Goal: Task Accomplishment & Management: Manage account settings

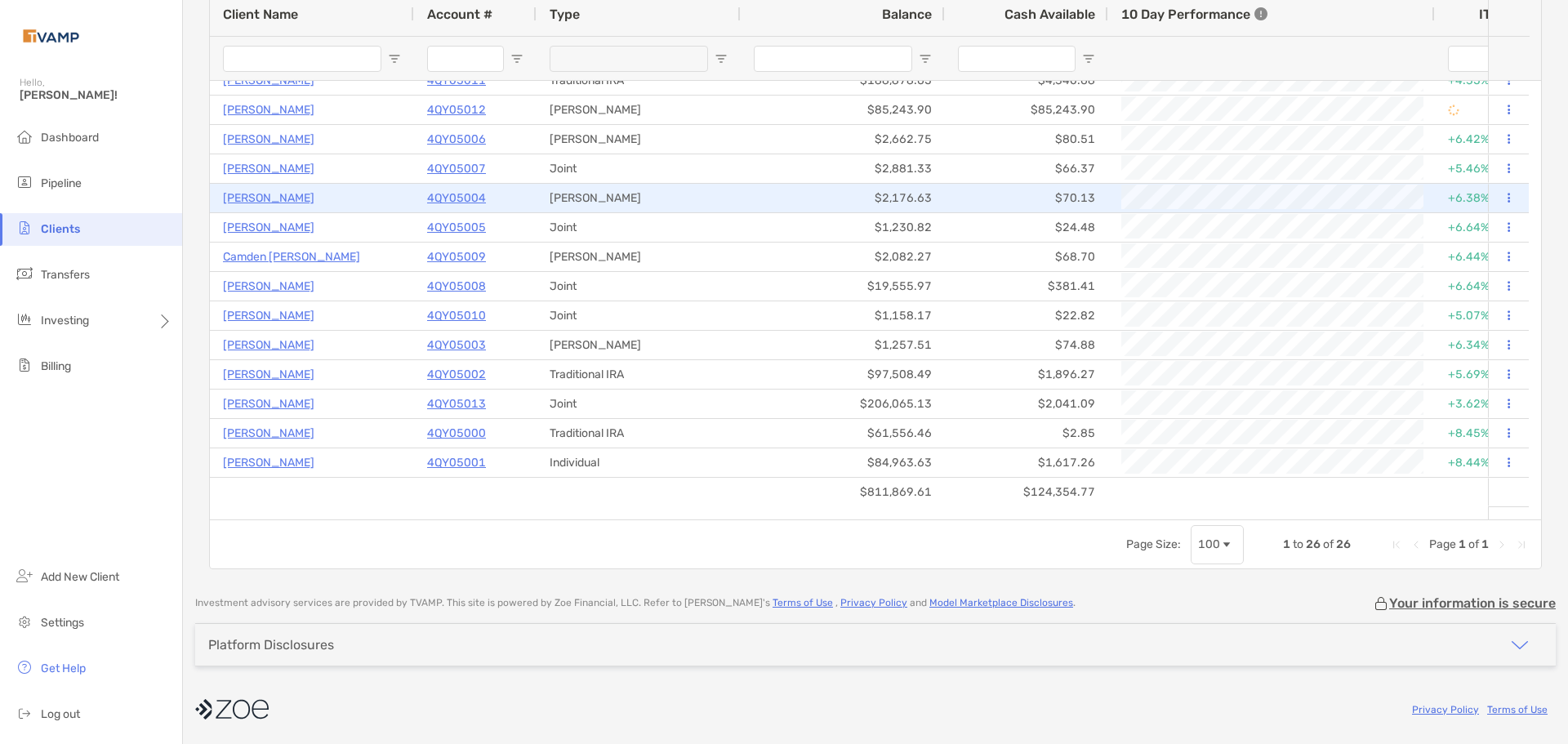
scroll to position [257, 0]
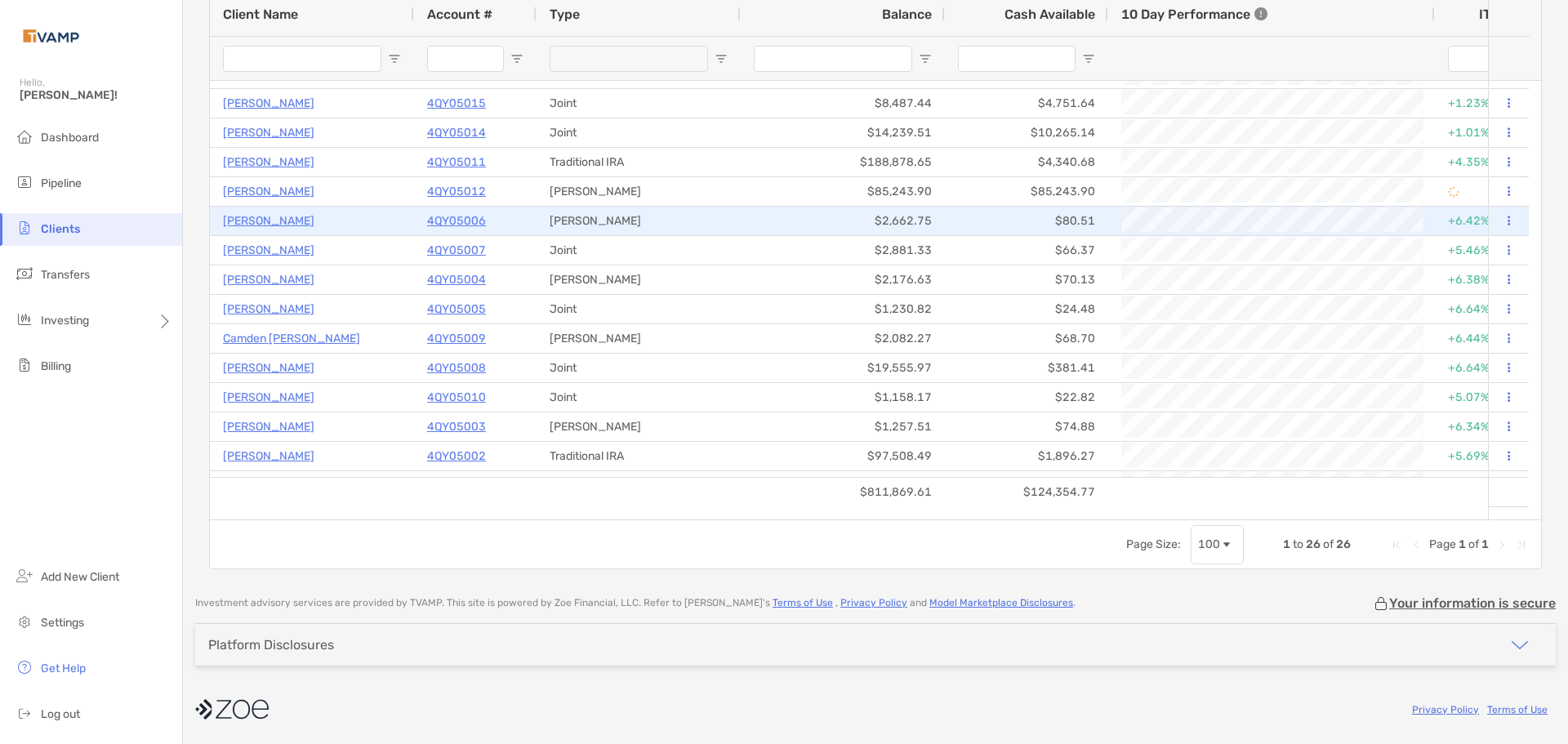
click at [458, 221] on p "4QY05006" at bounding box center [456, 220] width 59 height 20
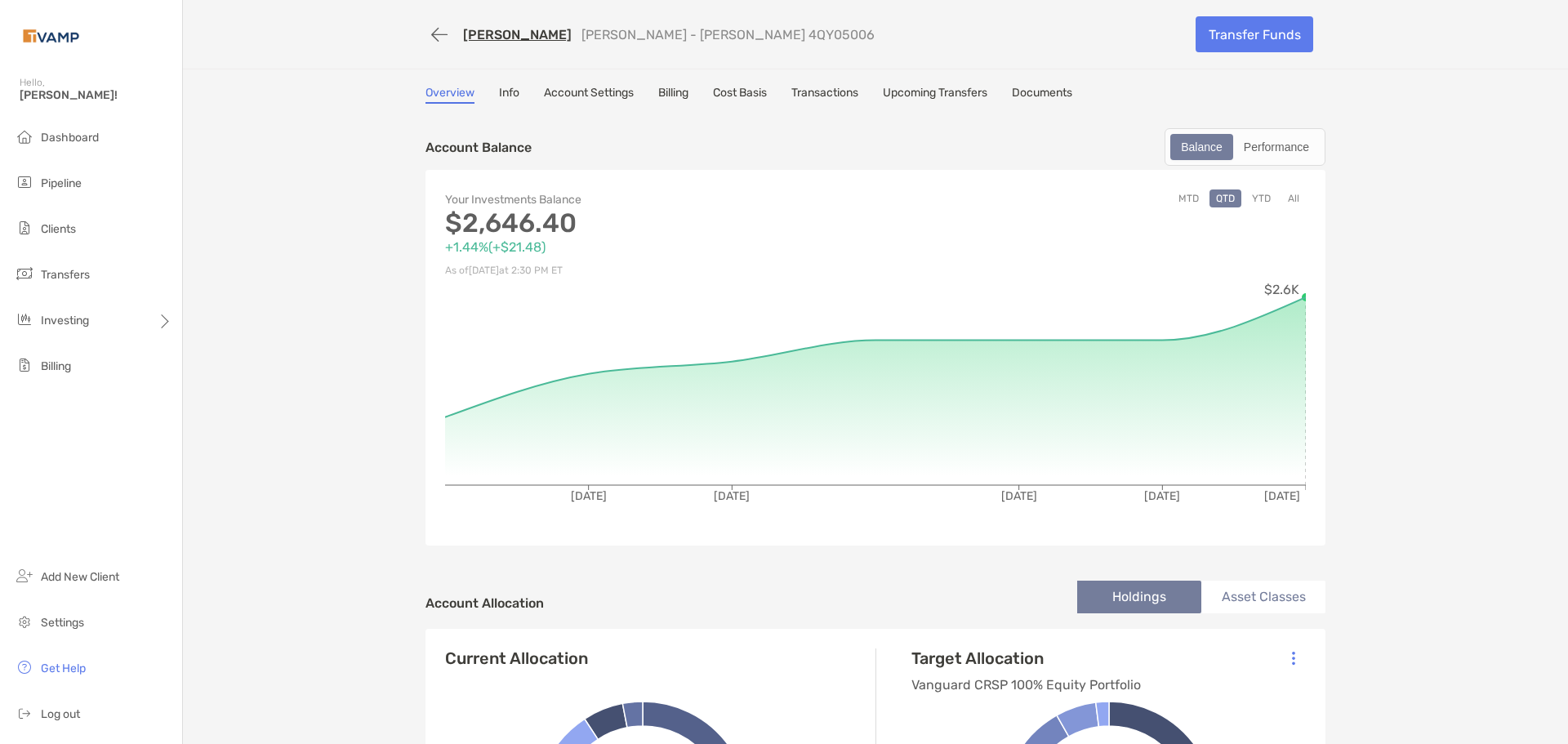
click at [660, 89] on link "Billing" at bounding box center [673, 94] width 30 height 18
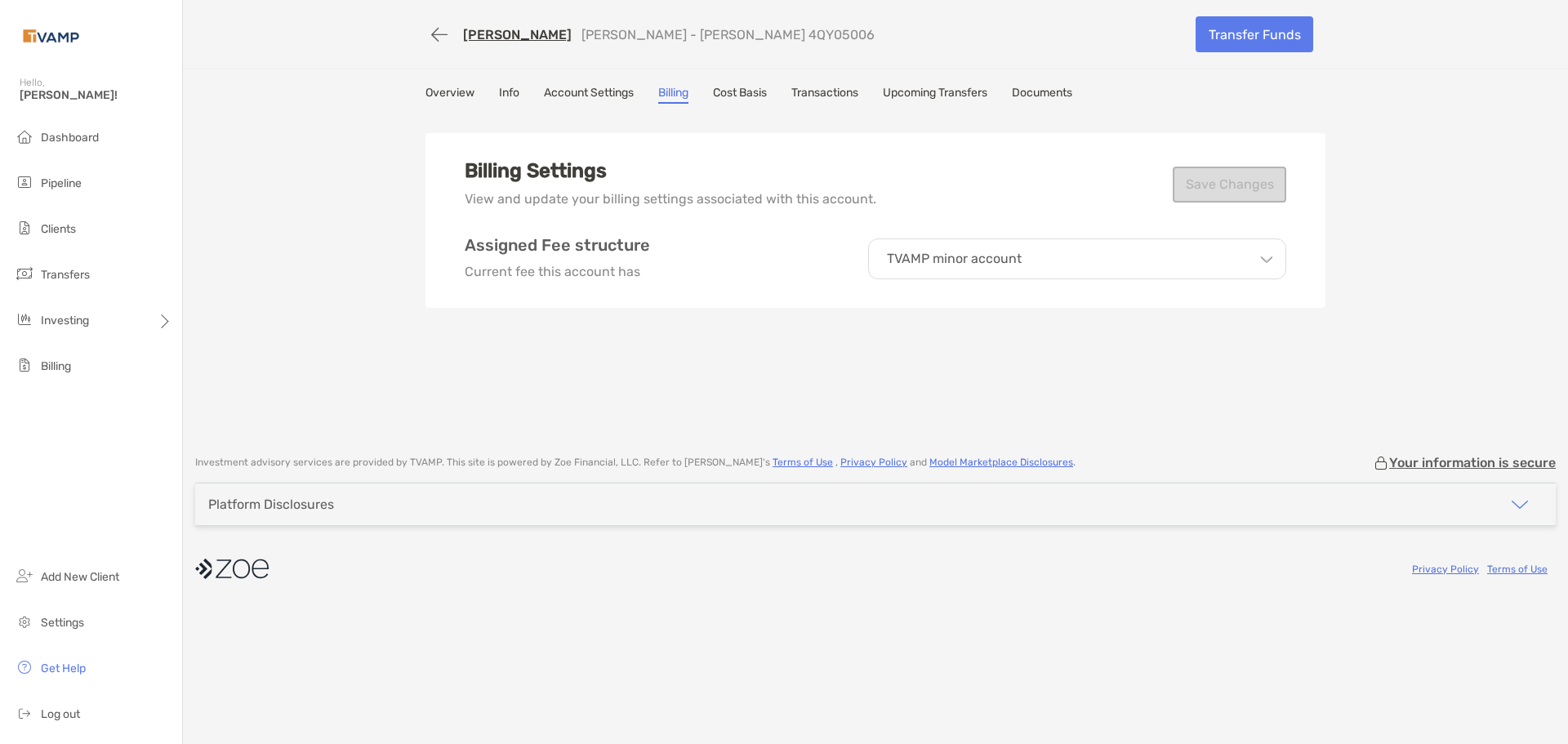
click at [777, 252] on p "TVAMP minor account" at bounding box center [954, 259] width 135 height 14
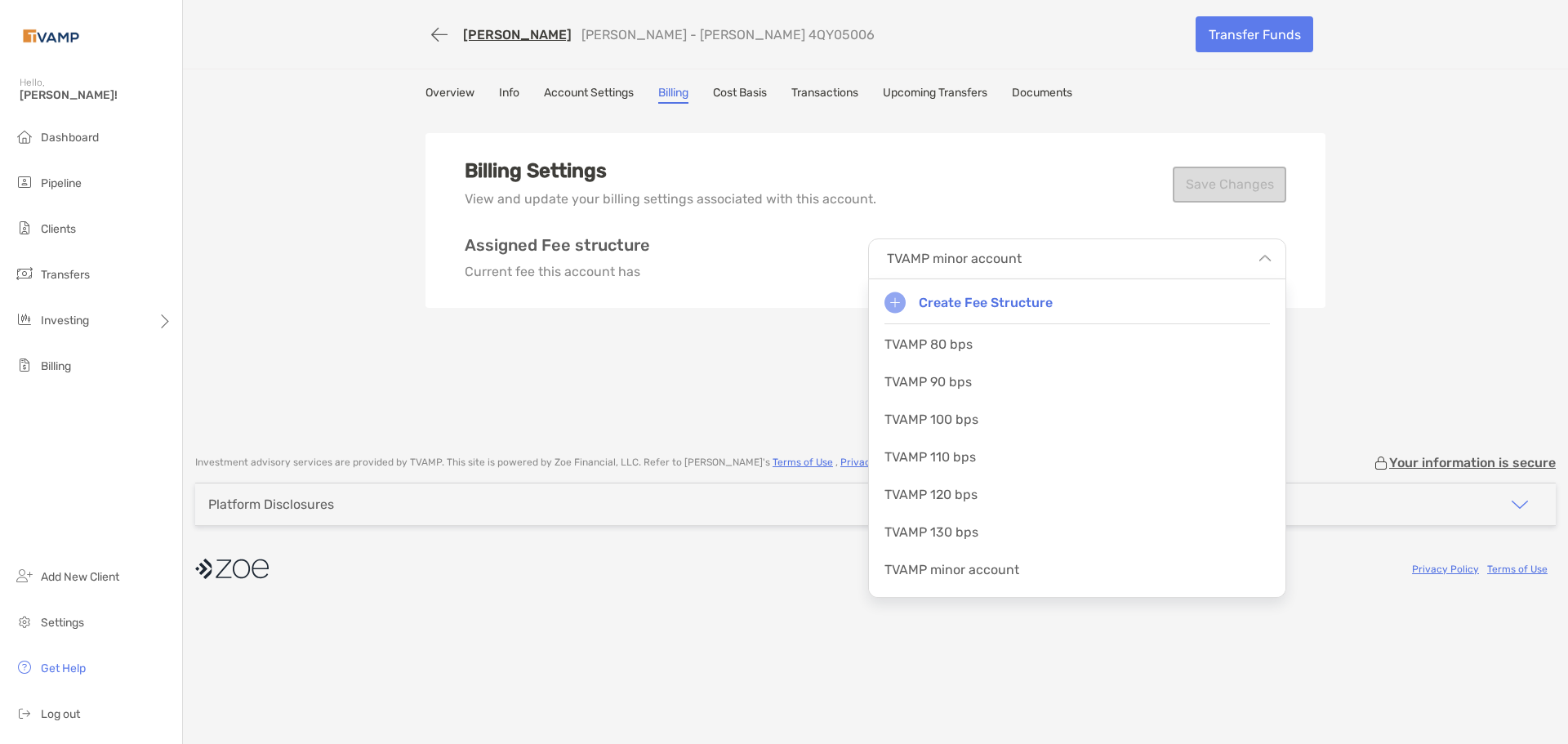
click at [636, 322] on div "Billing Settings View and update your billing settings associated with this acc…" at bounding box center [875, 275] width 900 height 327
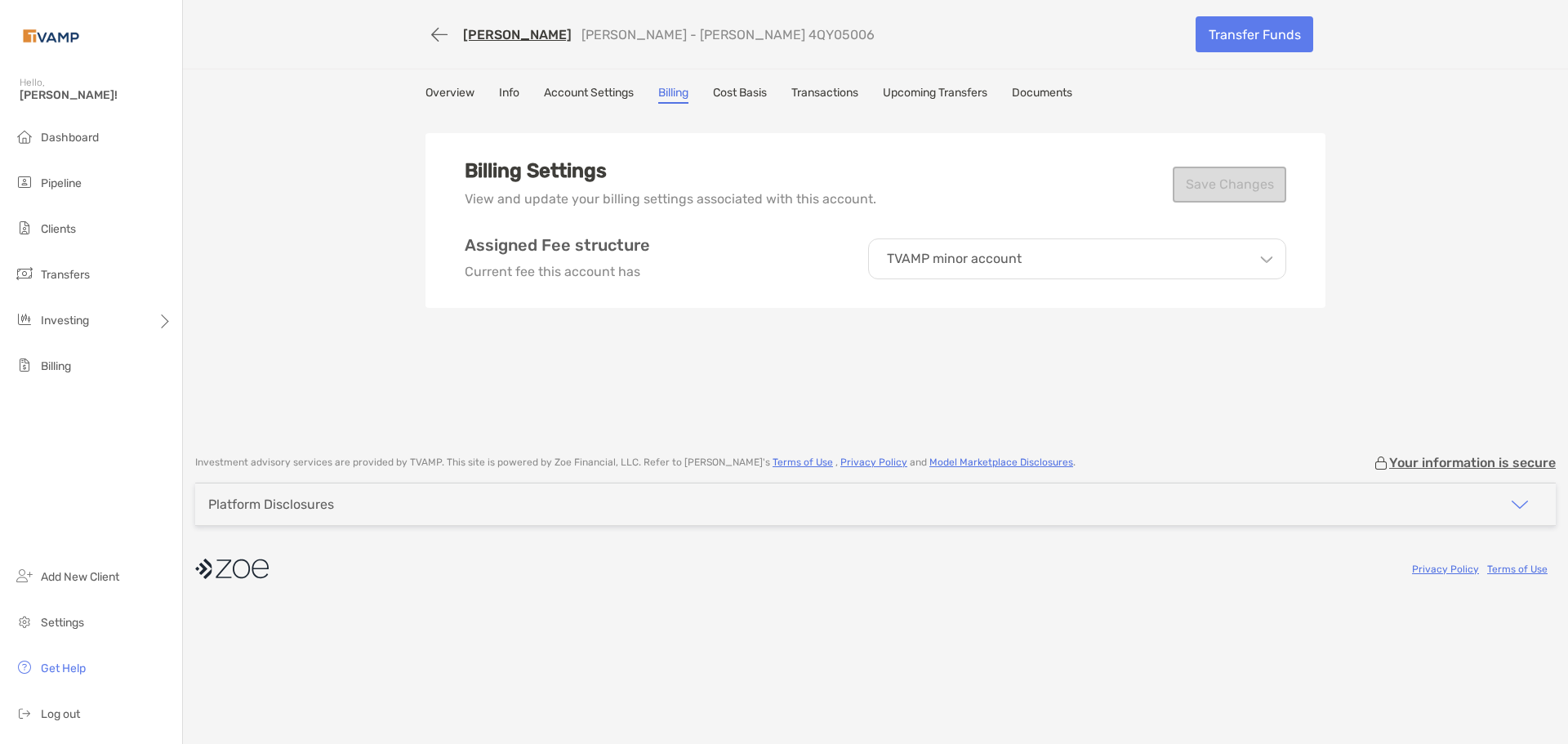
click at [507, 34] on link "[PERSON_NAME]" at bounding box center [517, 35] width 109 height 15
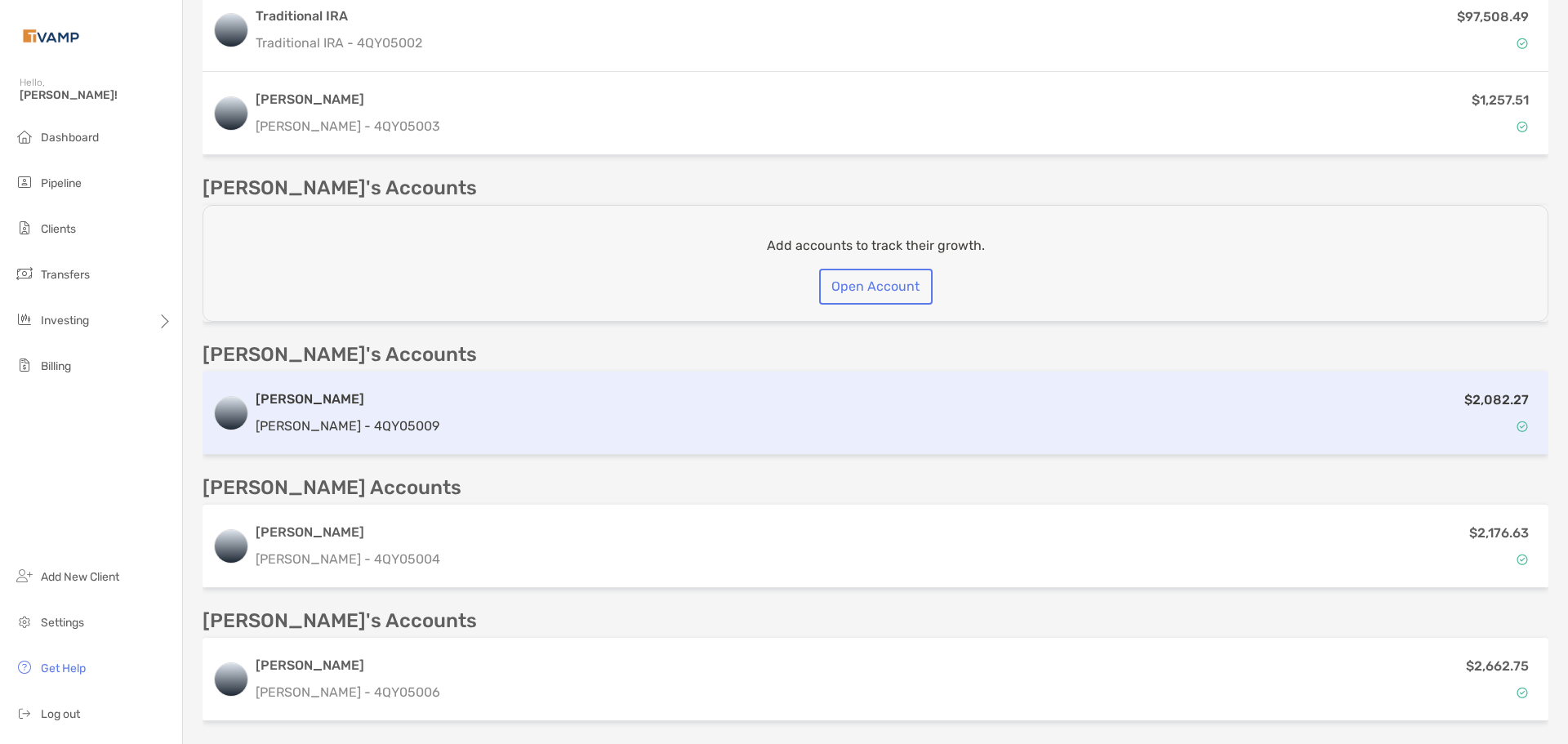
scroll to position [633, 0]
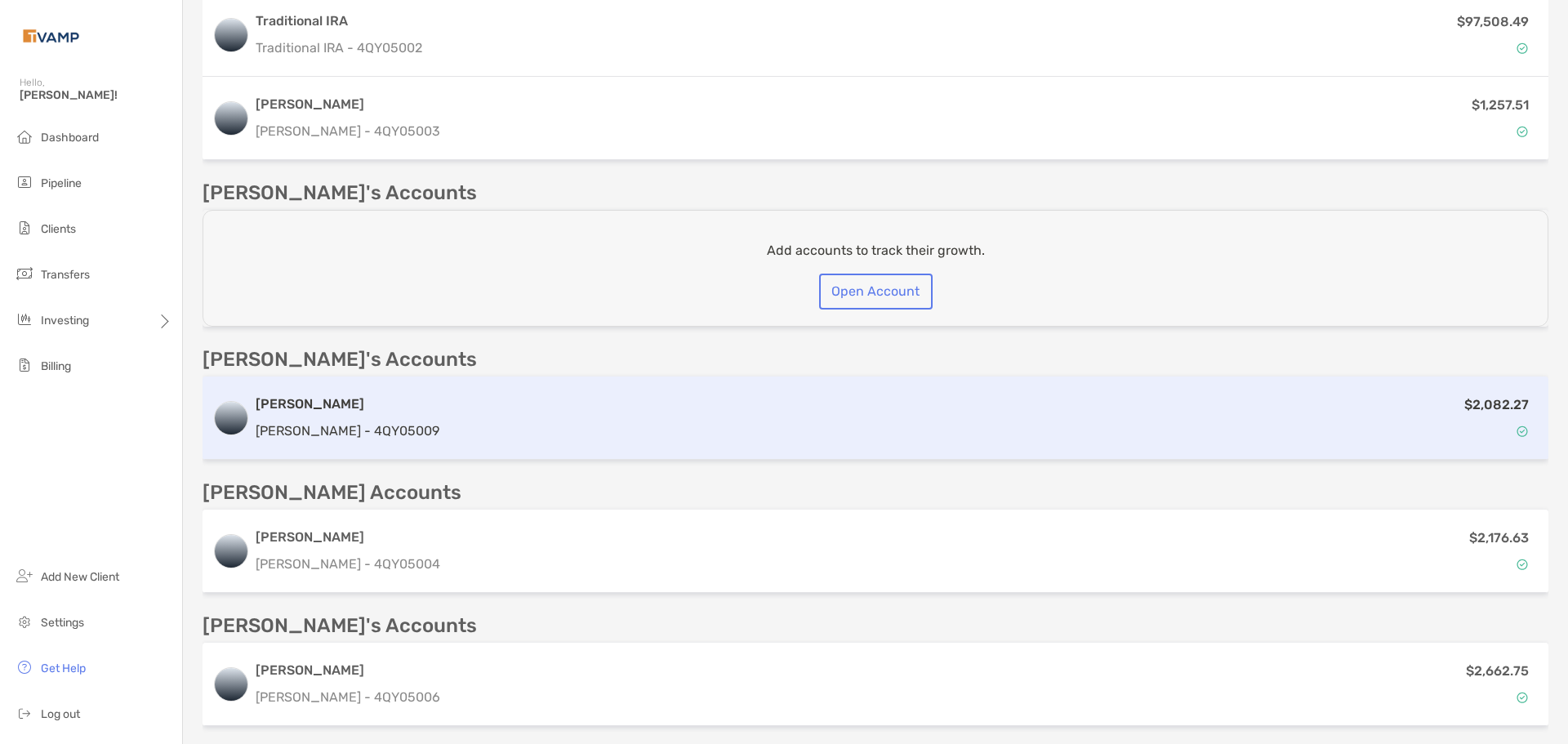
click at [669, 396] on div "$2,082.27" at bounding box center [992, 417] width 1092 height 47
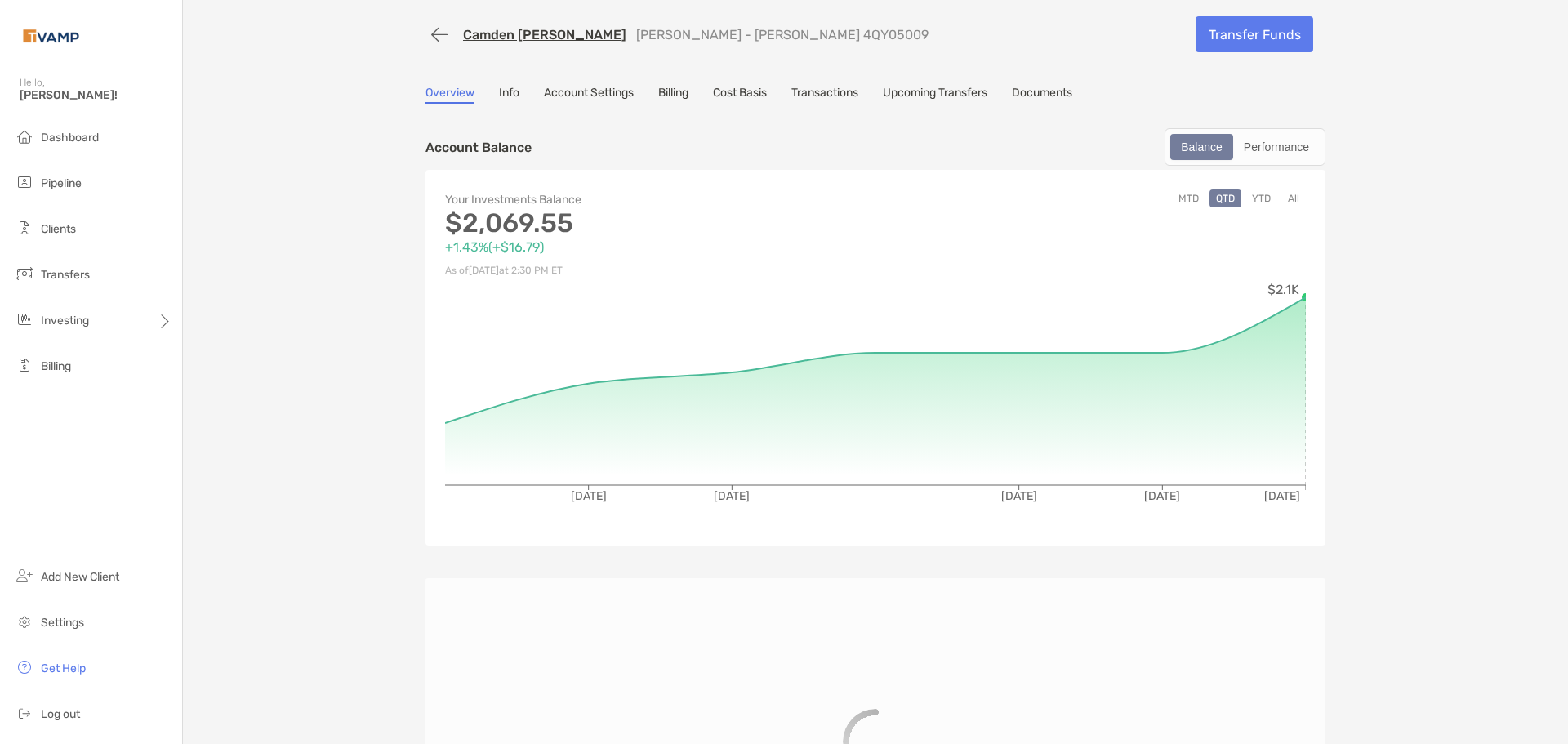
click at [684, 100] on link "Billing" at bounding box center [673, 94] width 30 height 18
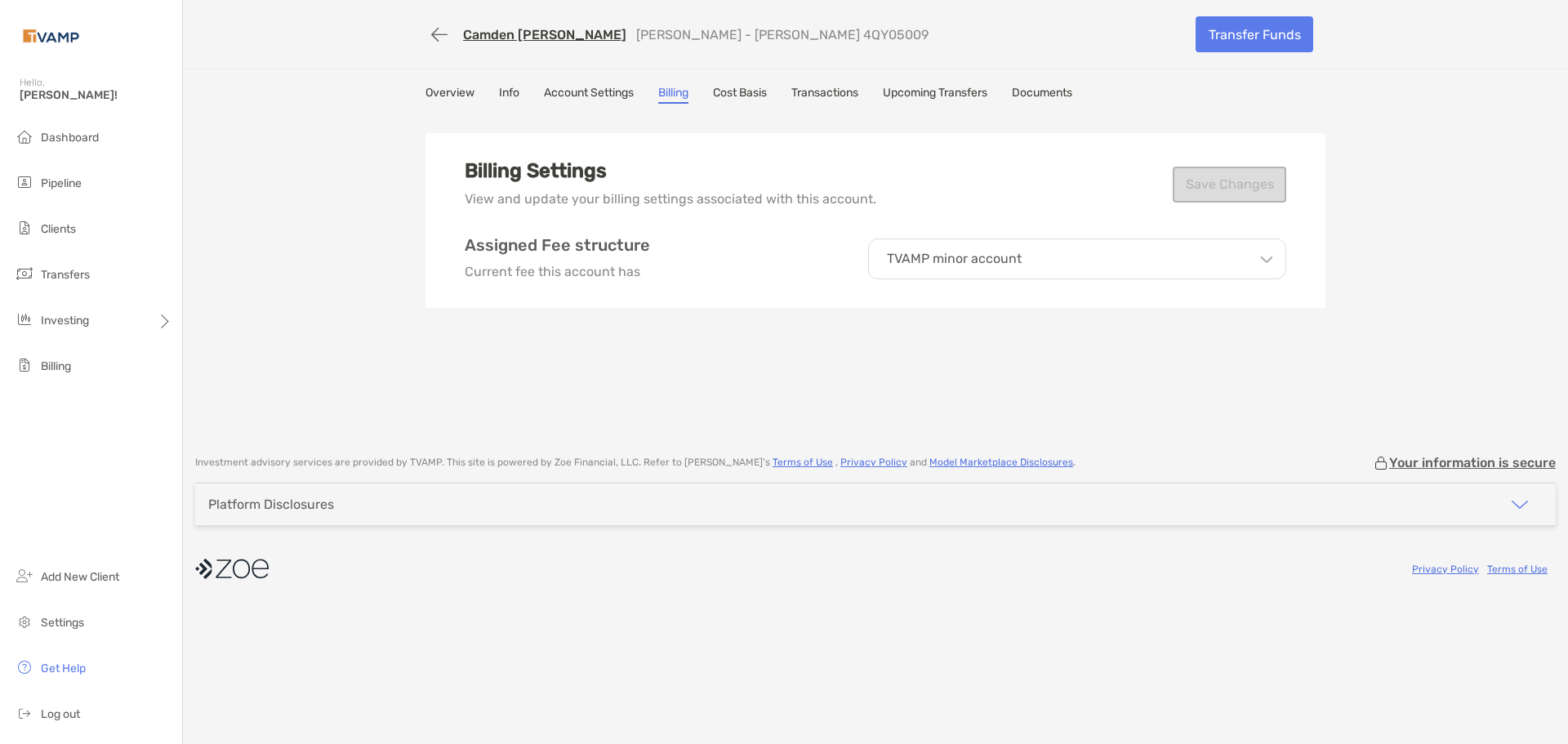
click at [572, 89] on link "Account Settings" at bounding box center [588, 94] width 89 height 18
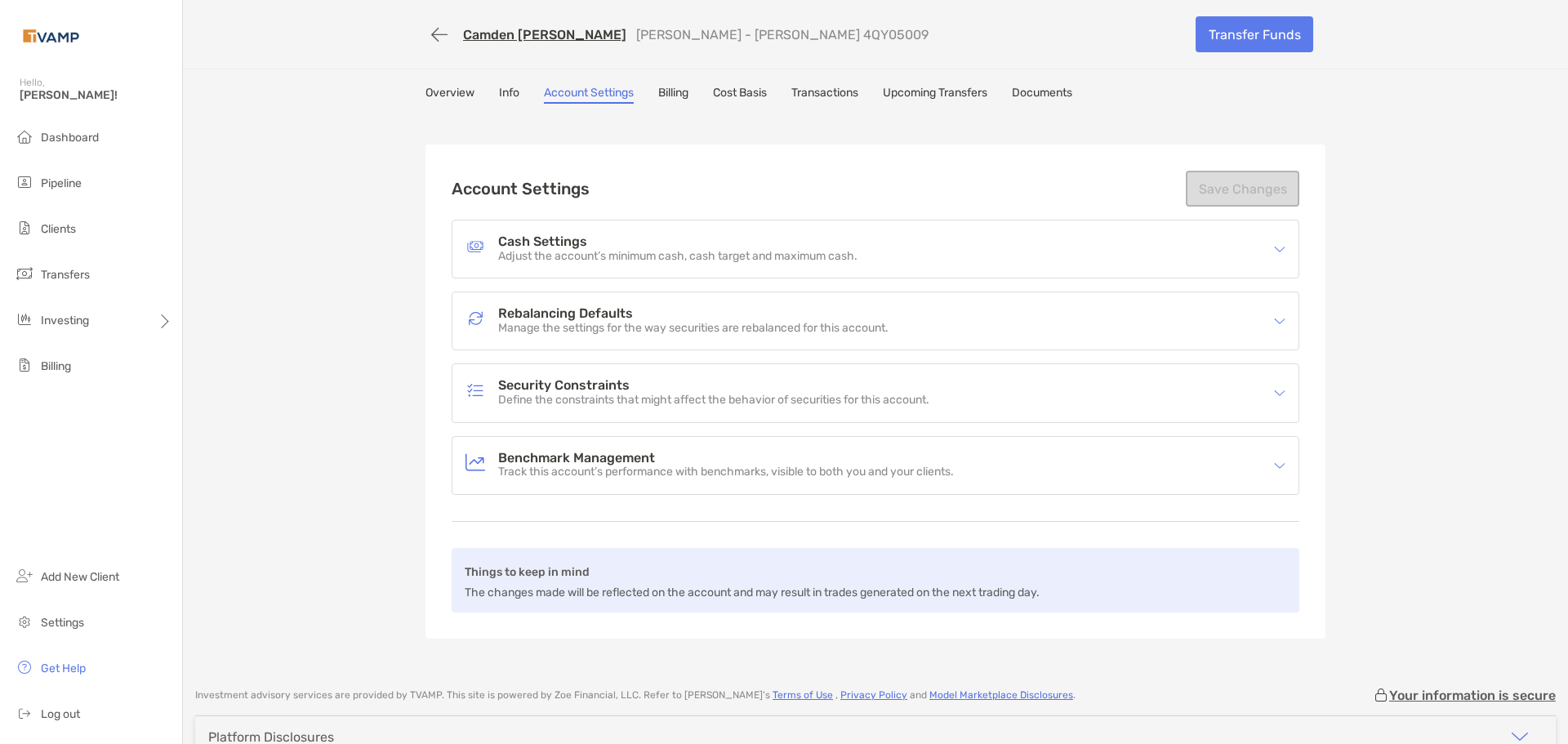
click at [1029, 84] on div "Camden Busby Roth IRA - Roth IRA 4QY05009 Transfer Funds Overview Info Account …" at bounding box center [875, 335] width 1384 height 671
click at [1033, 94] on link "Documents" at bounding box center [1041, 94] width 61 height 18
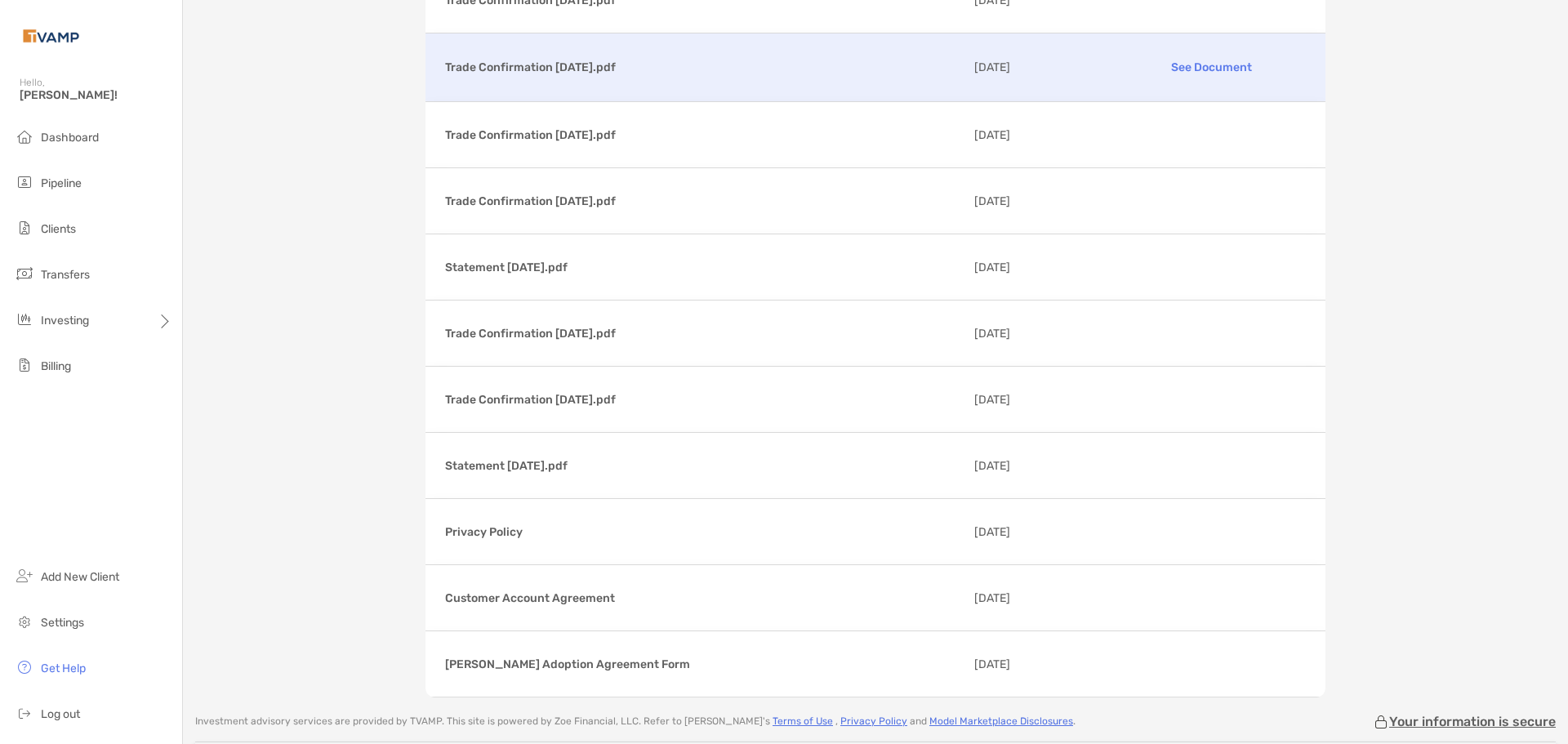
scroll to position [327, 0]
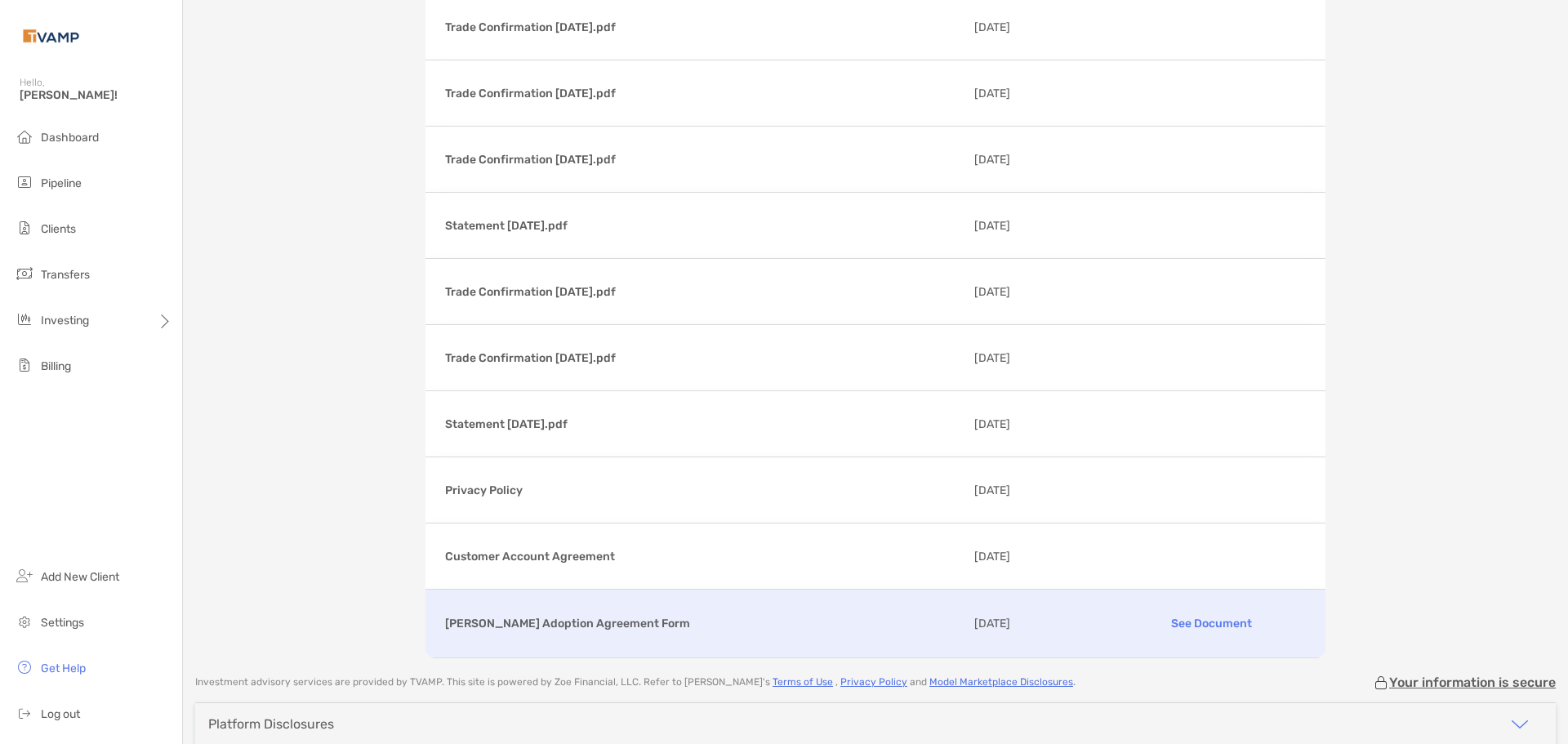
click at [1168, 625] on p "See Document" at bounding box center [1210, 624] width 189 height 29
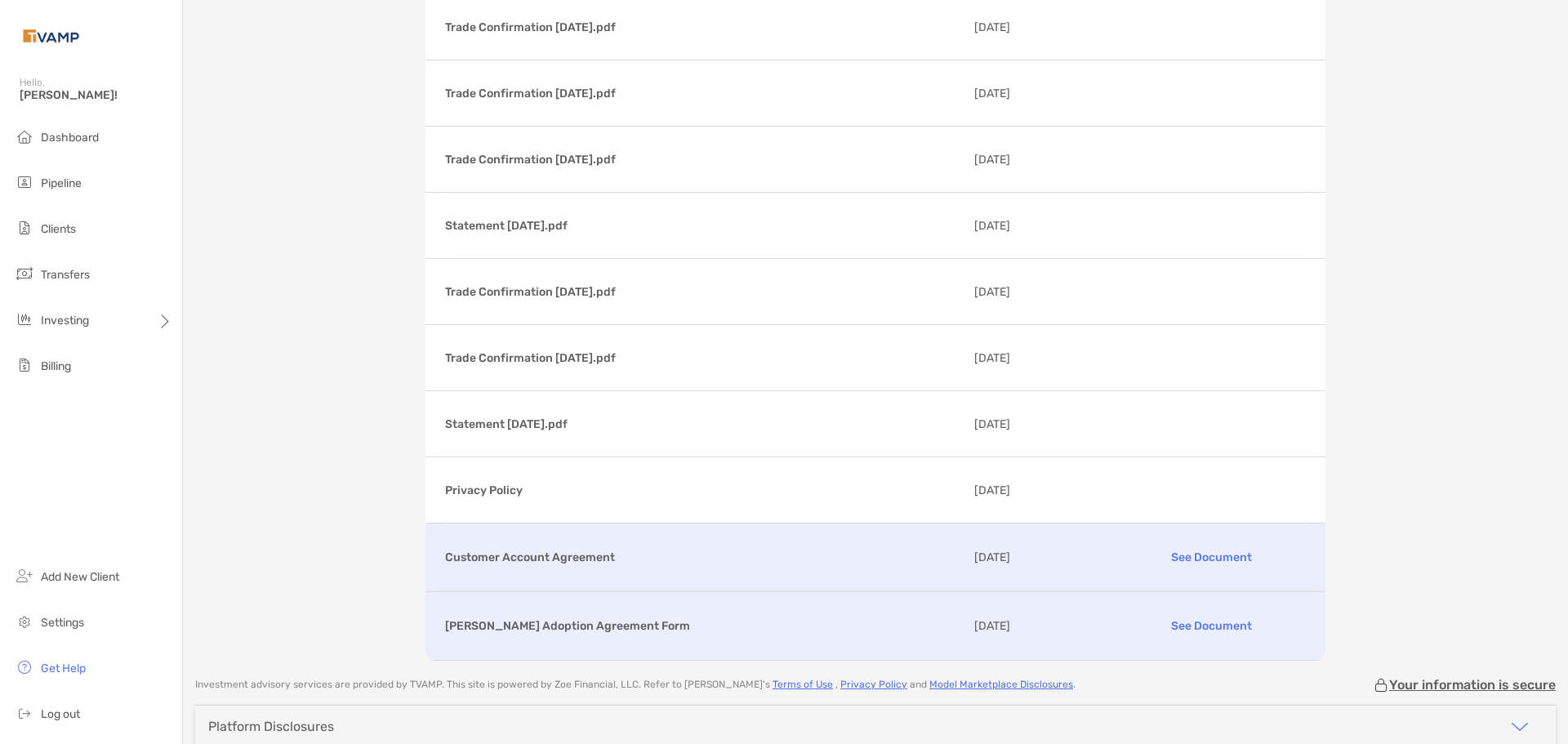
click at [1208, 558] on p "See Document" at bounding box center [1210, 558] width 189 height 29
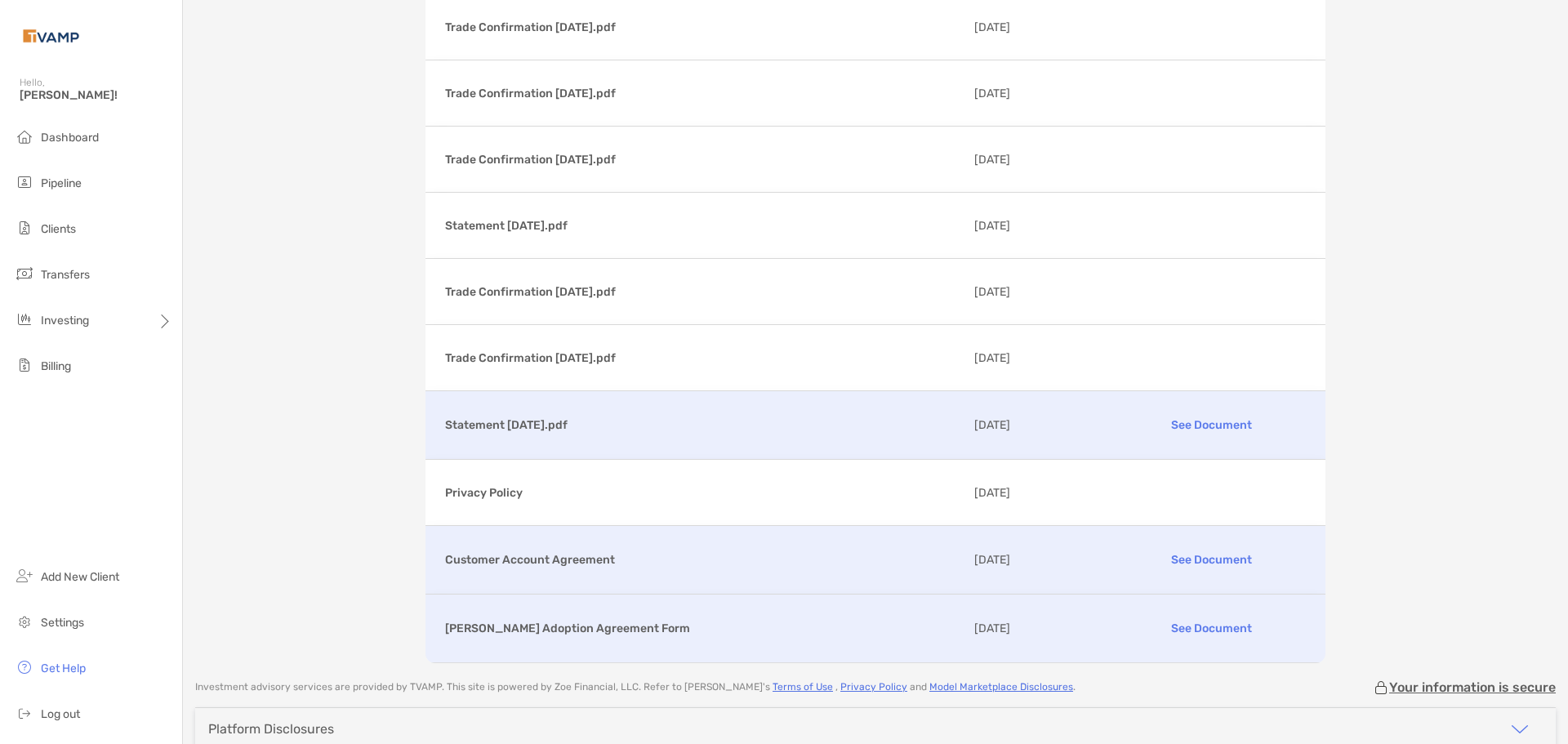
click at [475, 414] on div "Statement 07/31/2025.pdf See Document 08/28/2025" at bounding box center [875, 425] width 900 height 67
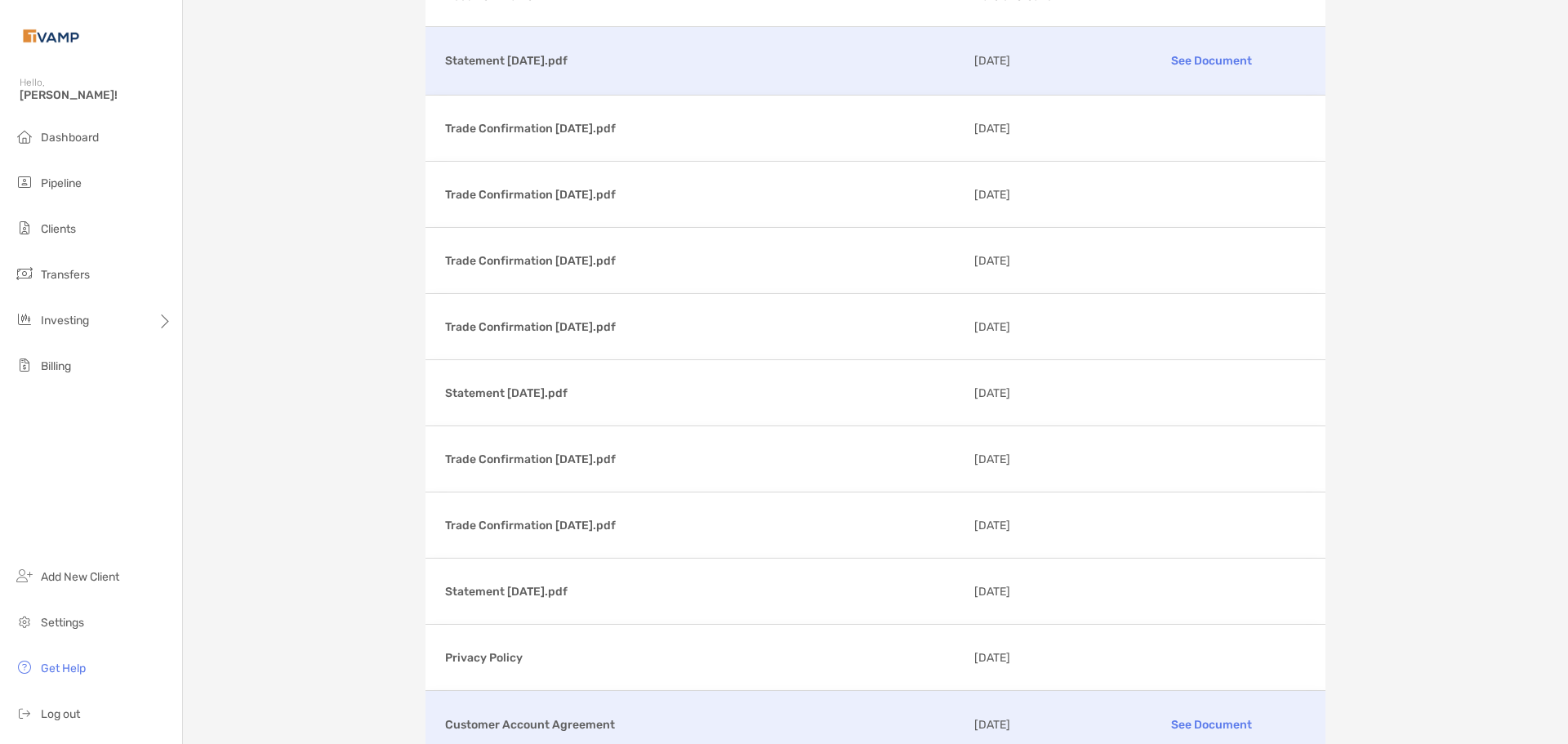
scroll to position [0, 0]
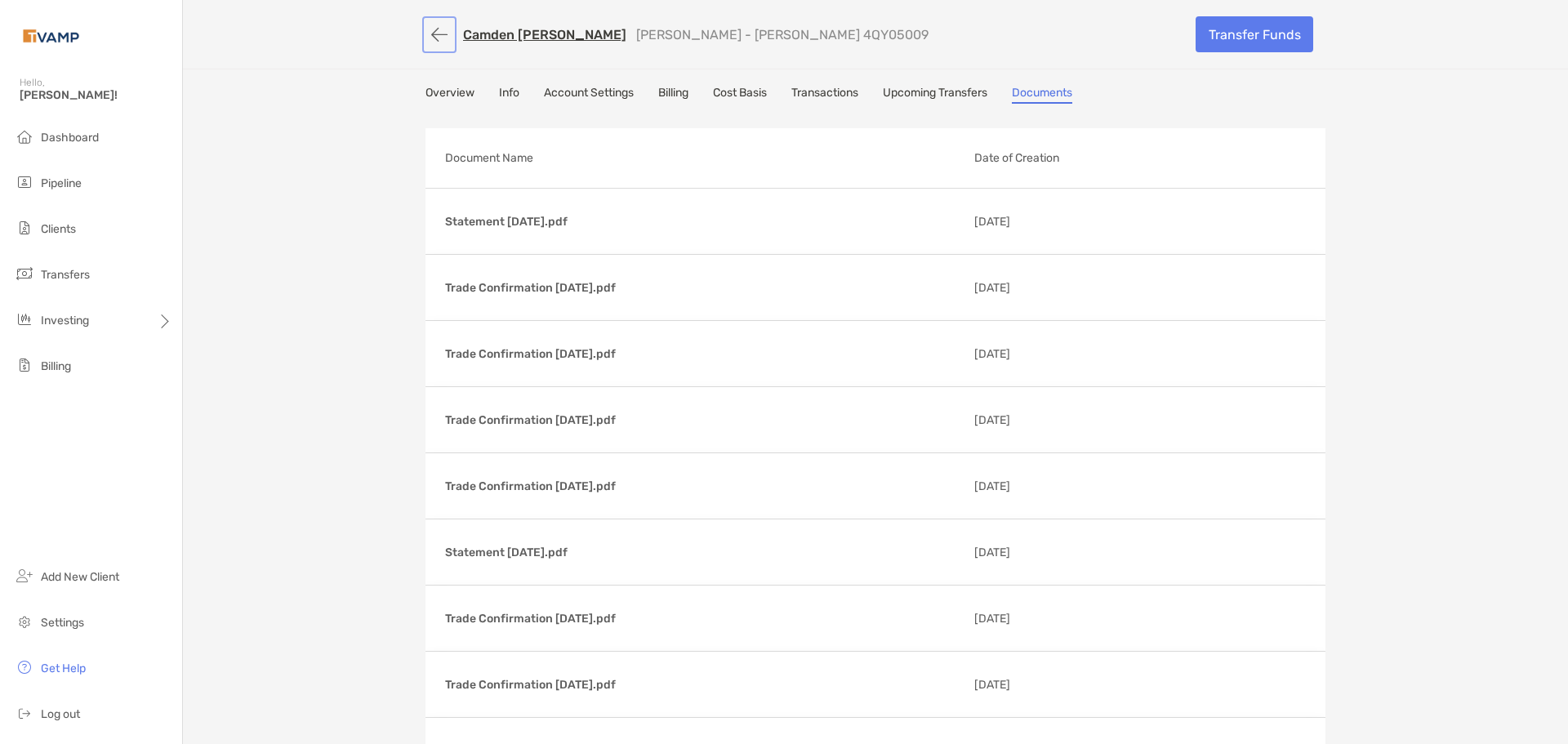
click at [434, 30] on button "button" at bounding box center [438, 34] width 28 height 30
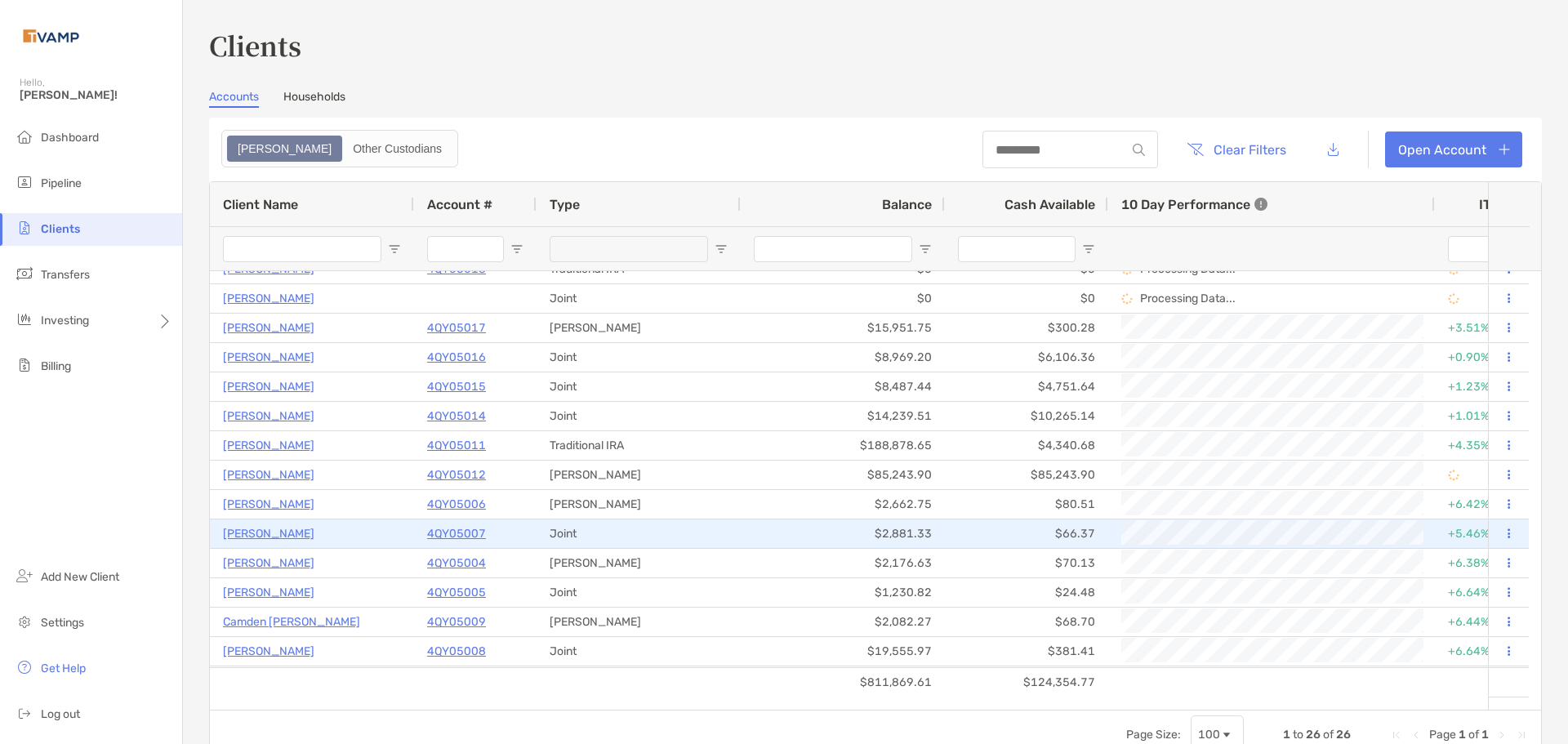
scroll to position [245, 0]
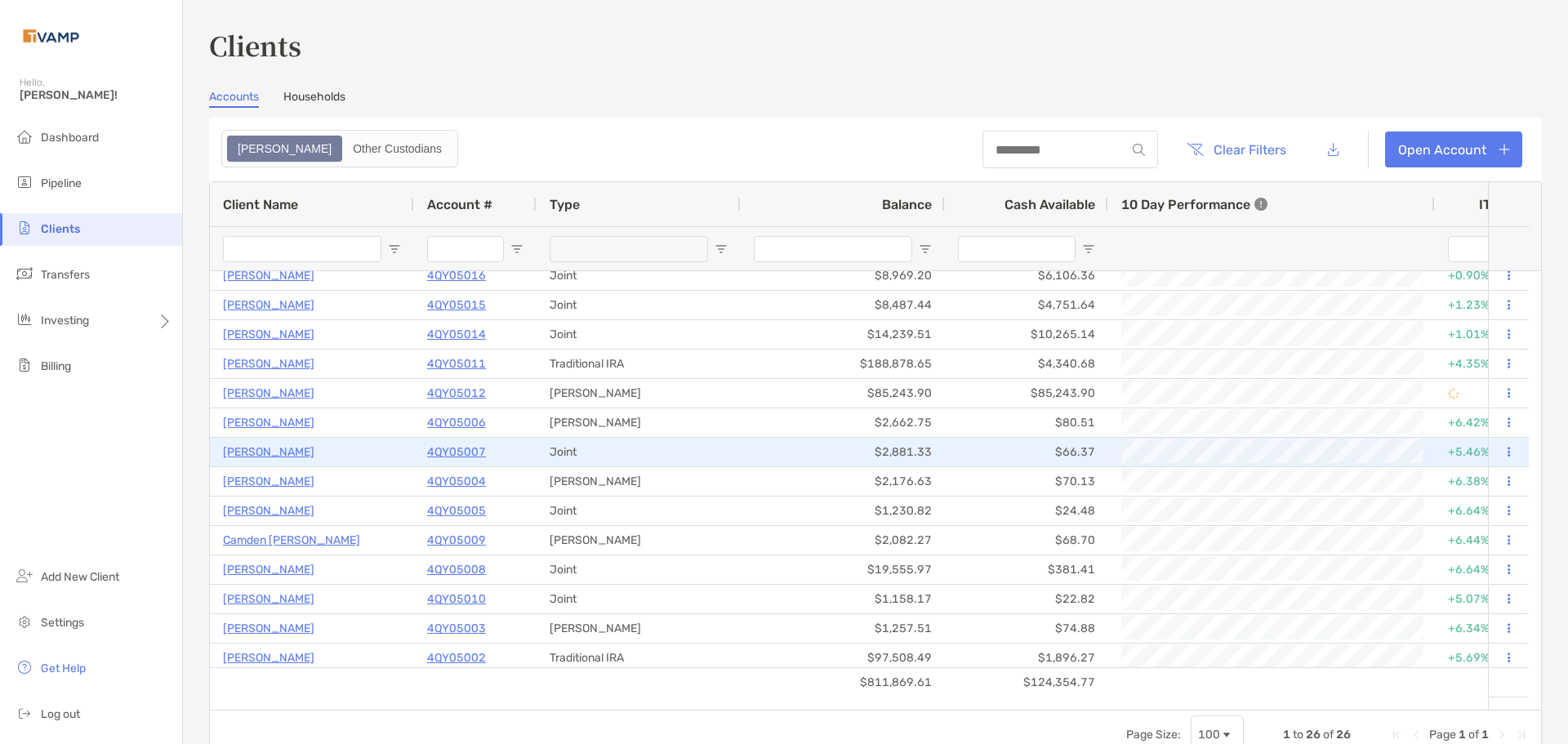
click at [468, 449] on p "4QY05007" at bounding box center [456, 451] width 59 height 20
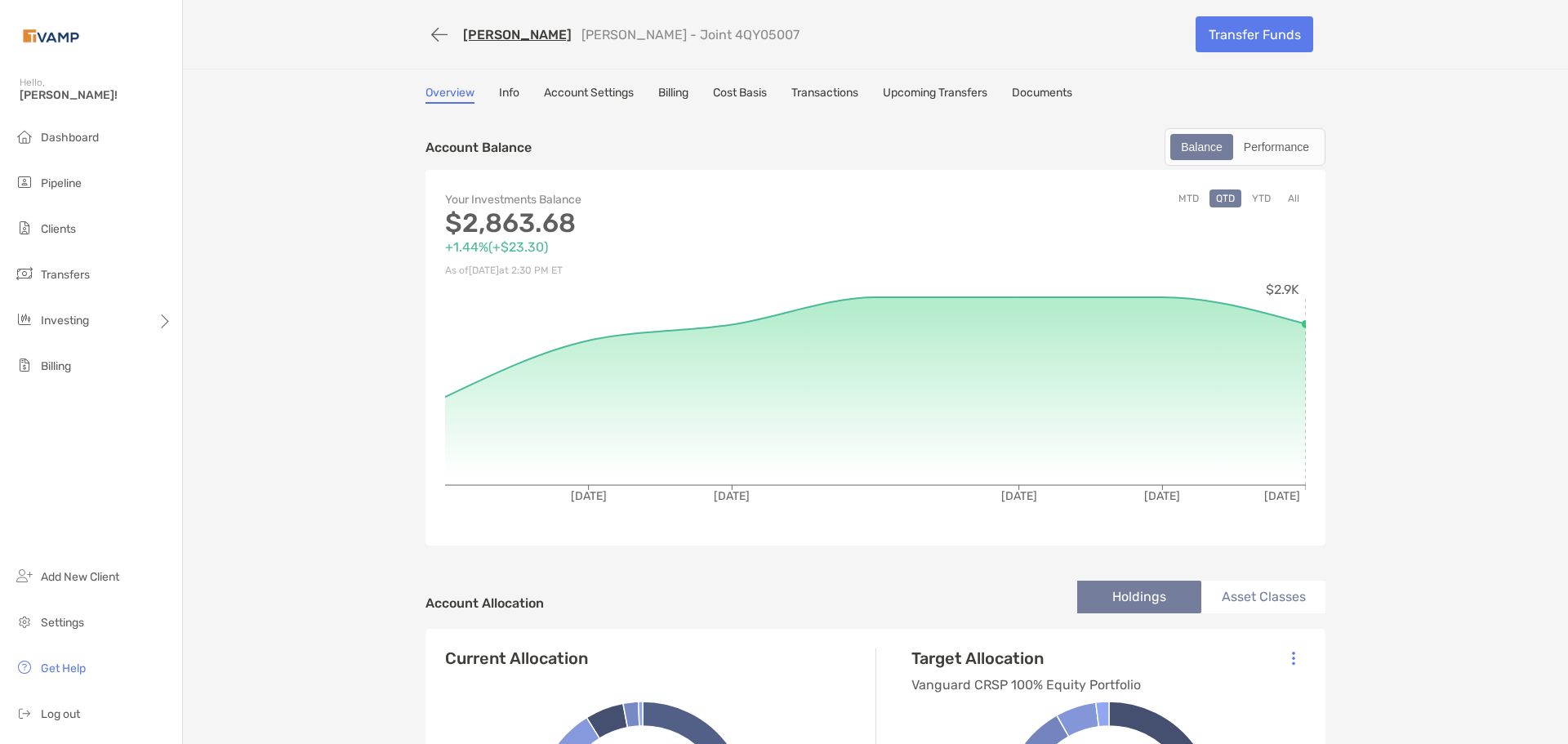
click at [668, 87] on link "Billing" at bounding box center [673, 94] width 30 height 18
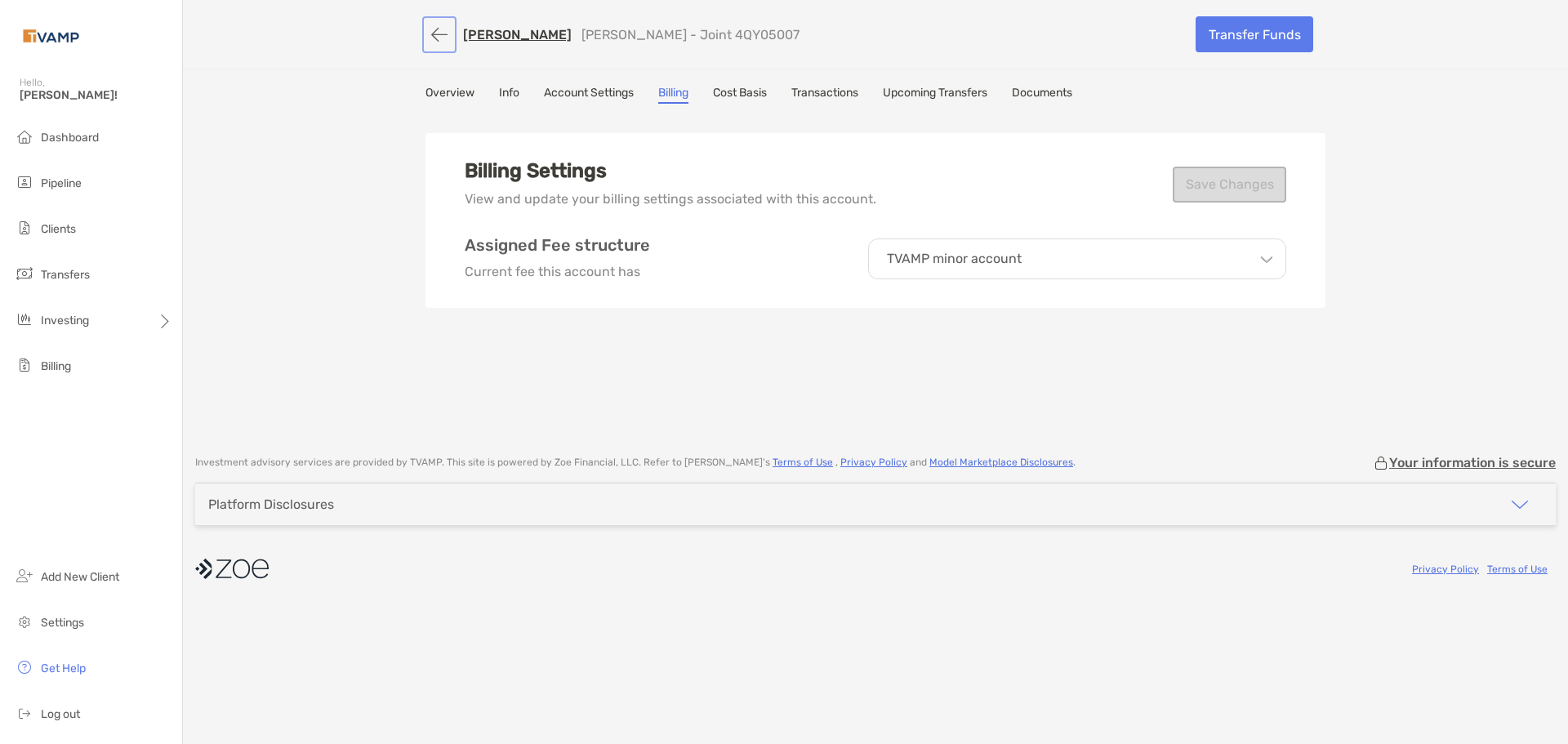
click at [443, 32] on button "button" at bounding box center [438, 34] width 28 height 30
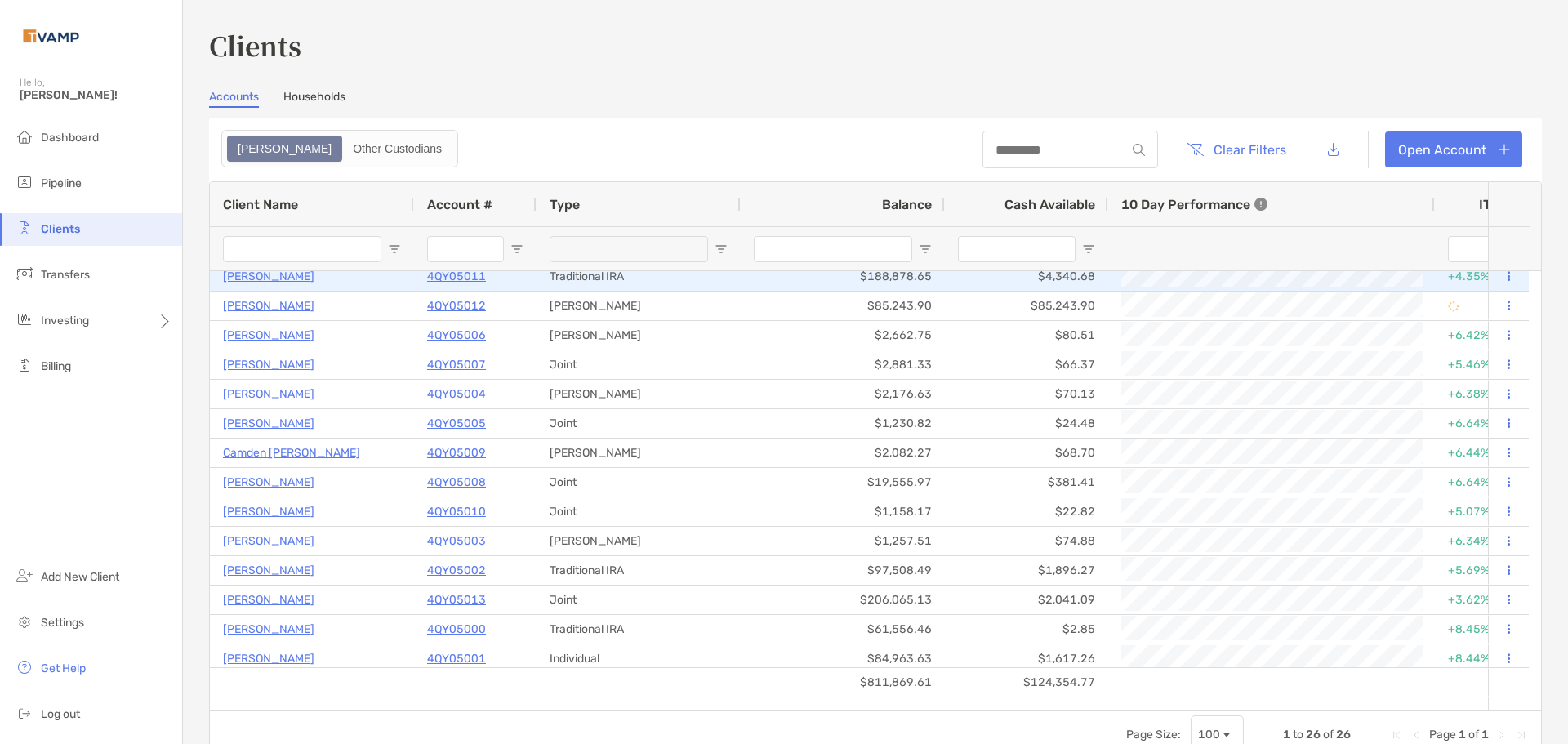
scroll to position [338, 0]
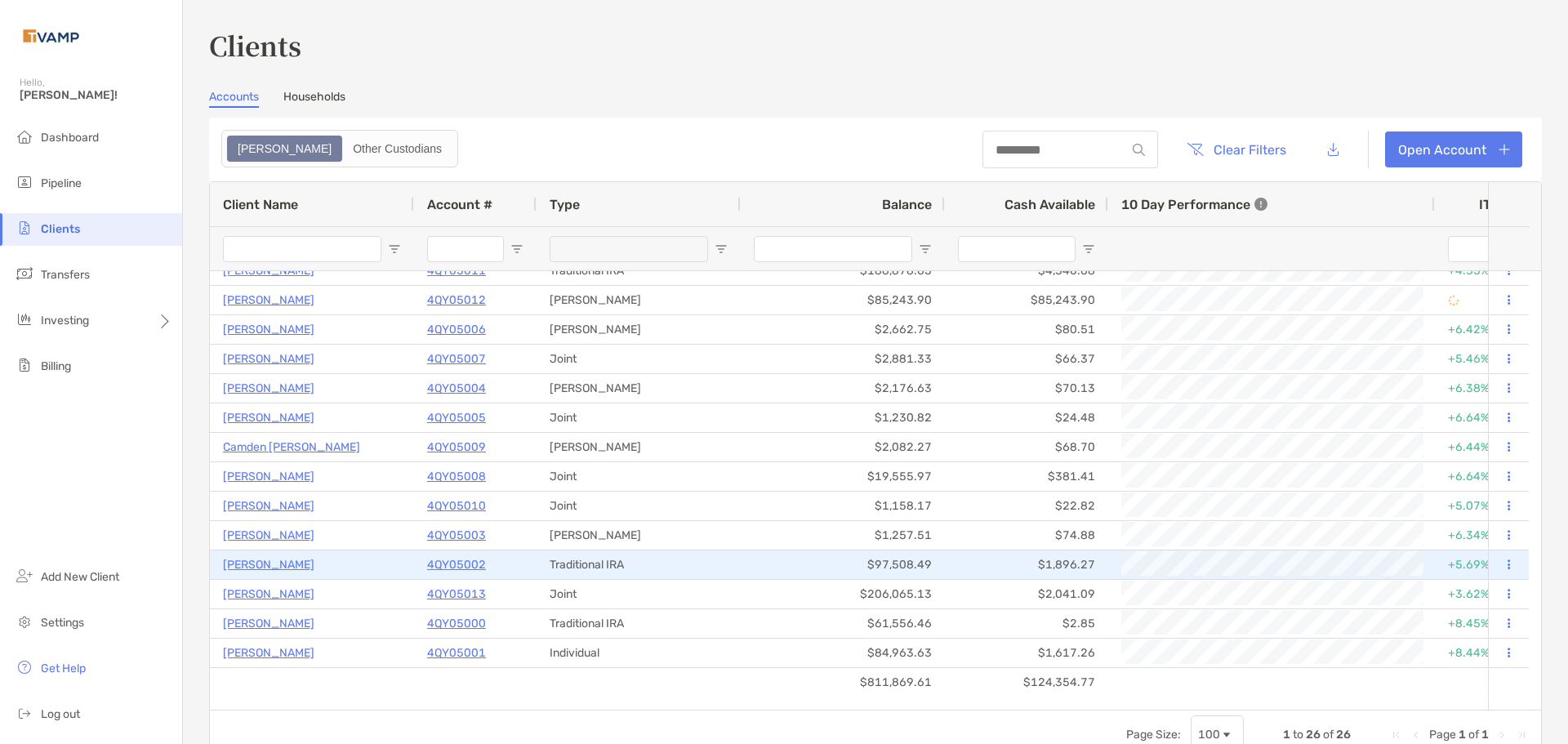
click at [466, 563] on p "4QY05002" at bounding box center [456, 564] width 59 height 20
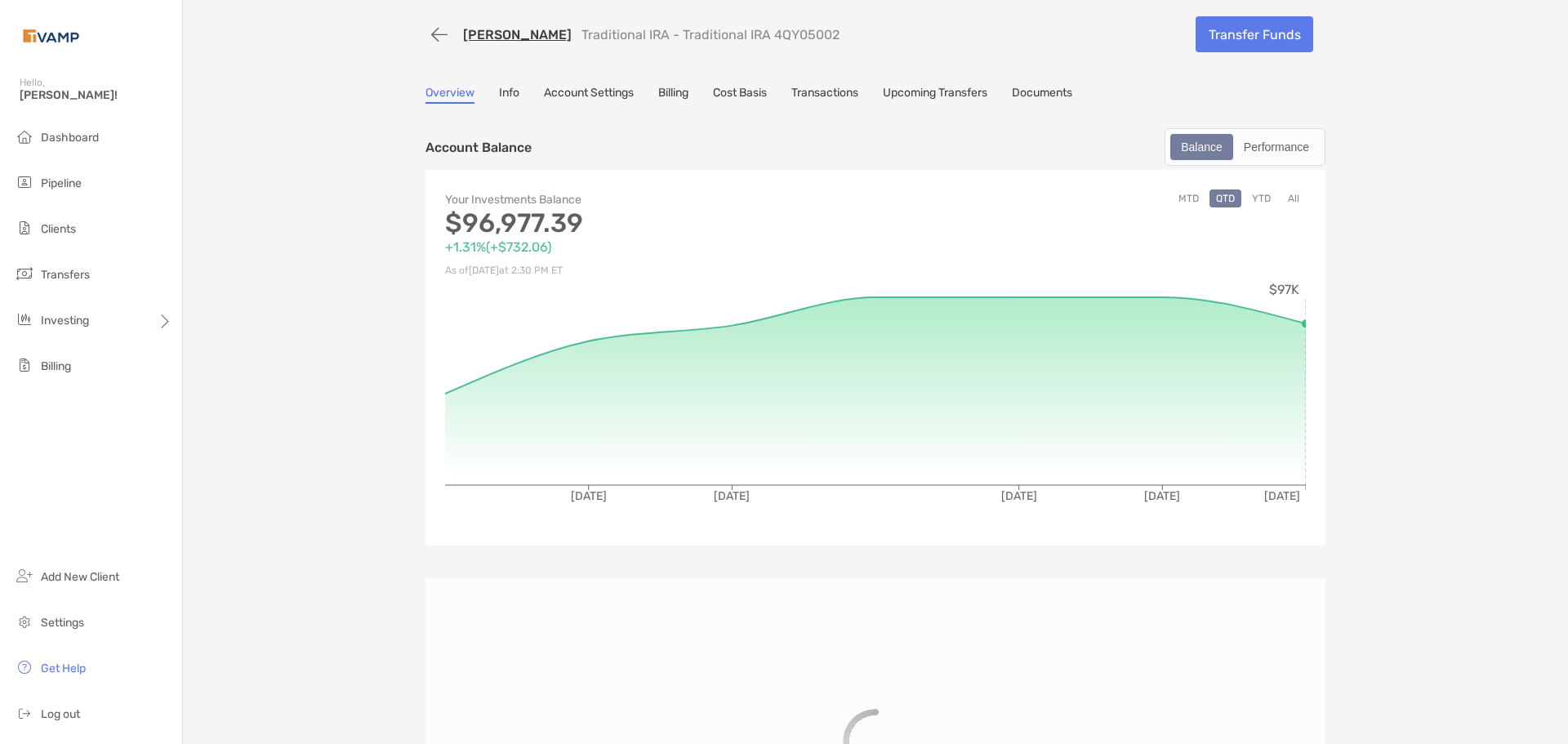
click at [673, 94] on link "Billing" at bounding box center [673, 94] width 30 height 18
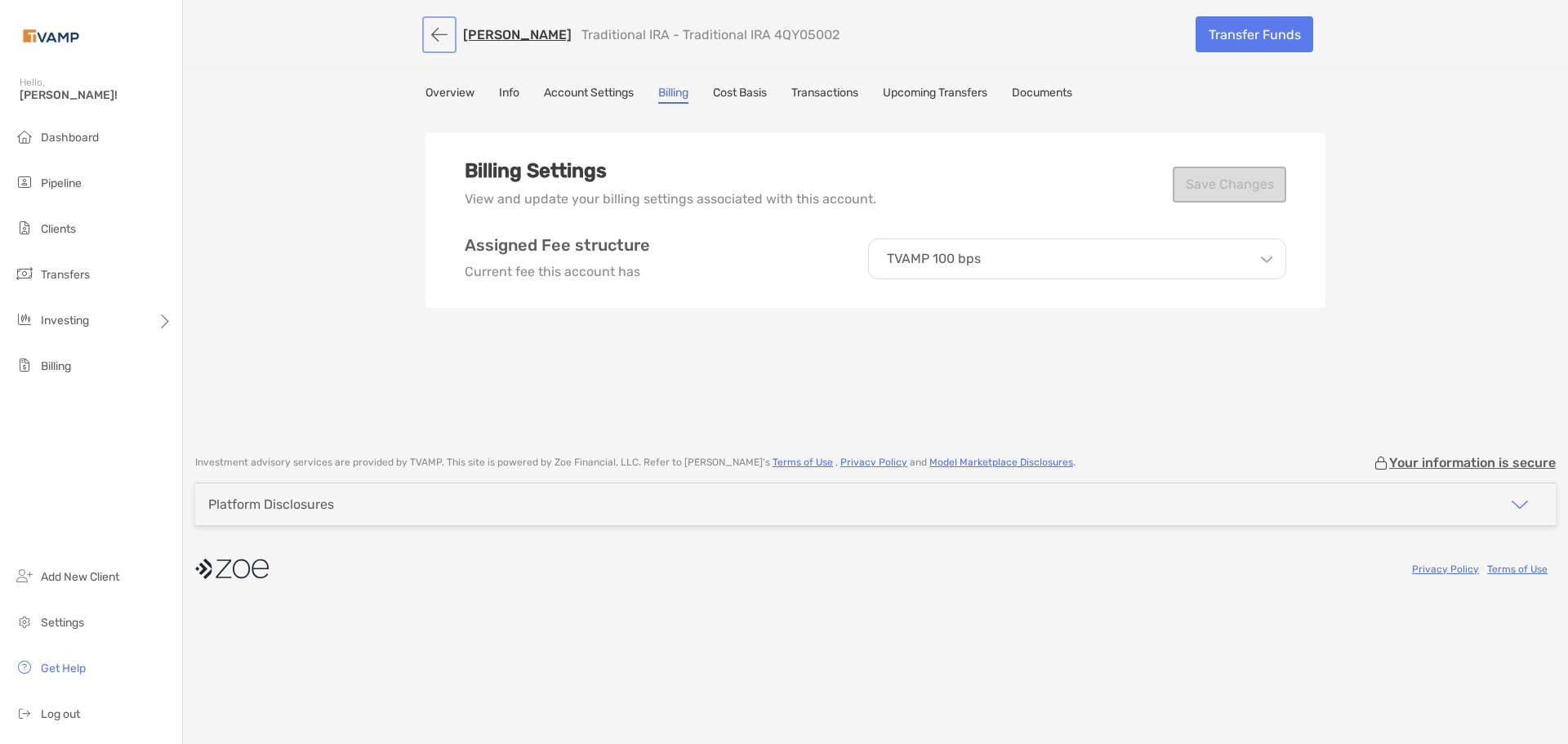
click at [432, 30] on button "button" at bounding box center [438, 34] width 28 height 30
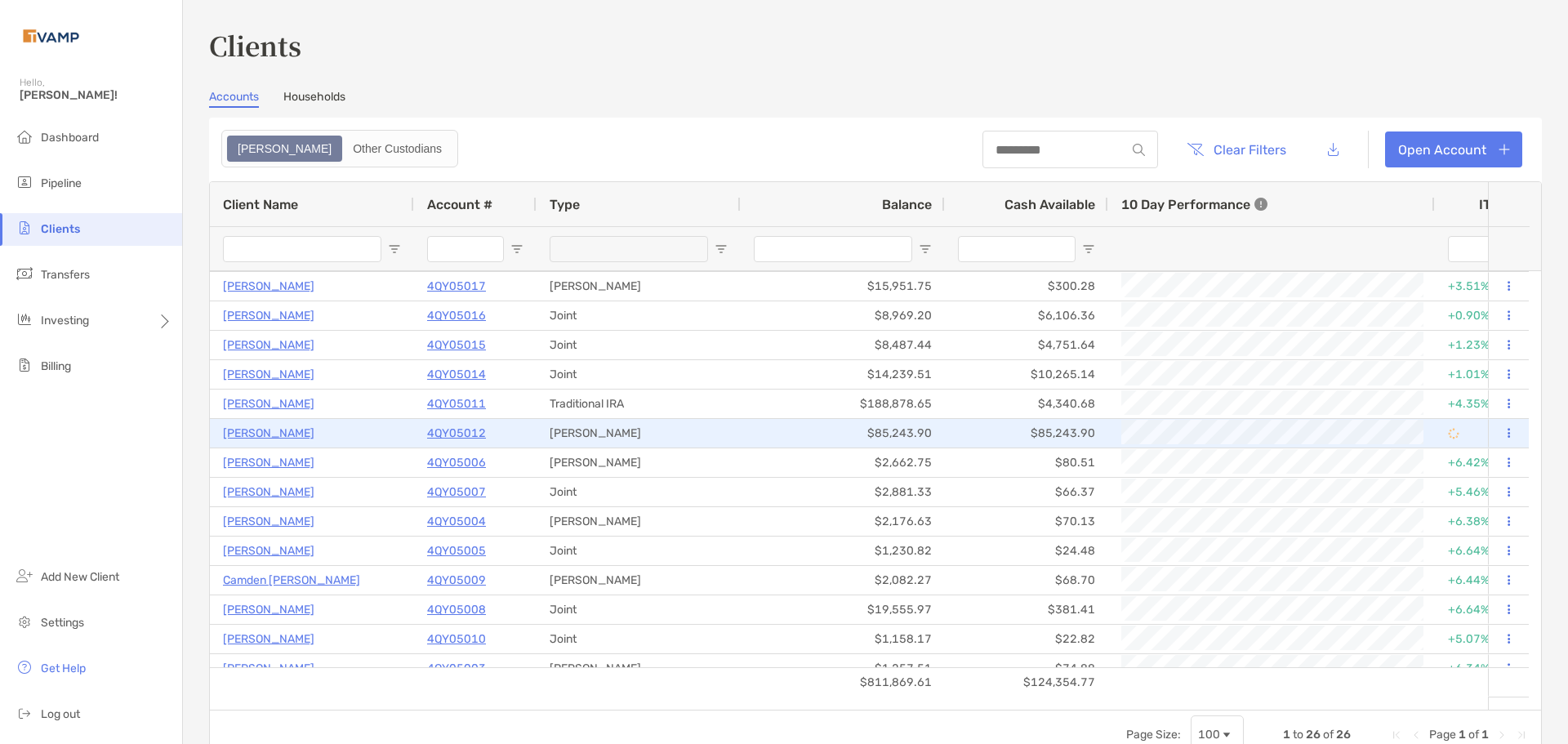
scroll to position [245, 0]
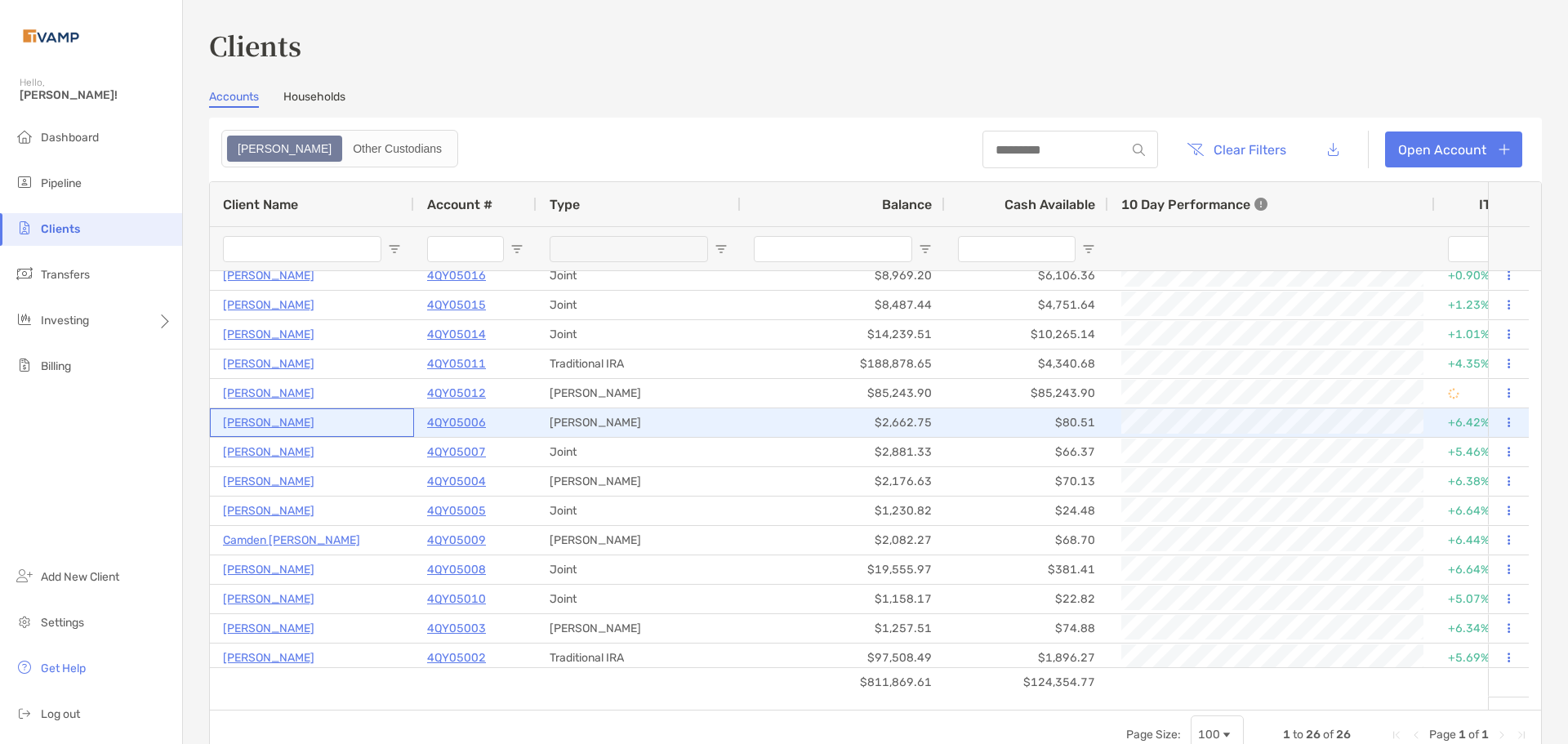
click at [262, 420] on p "[PERSON_NAME]" at bounding box center [268, 422] width 91 height 20
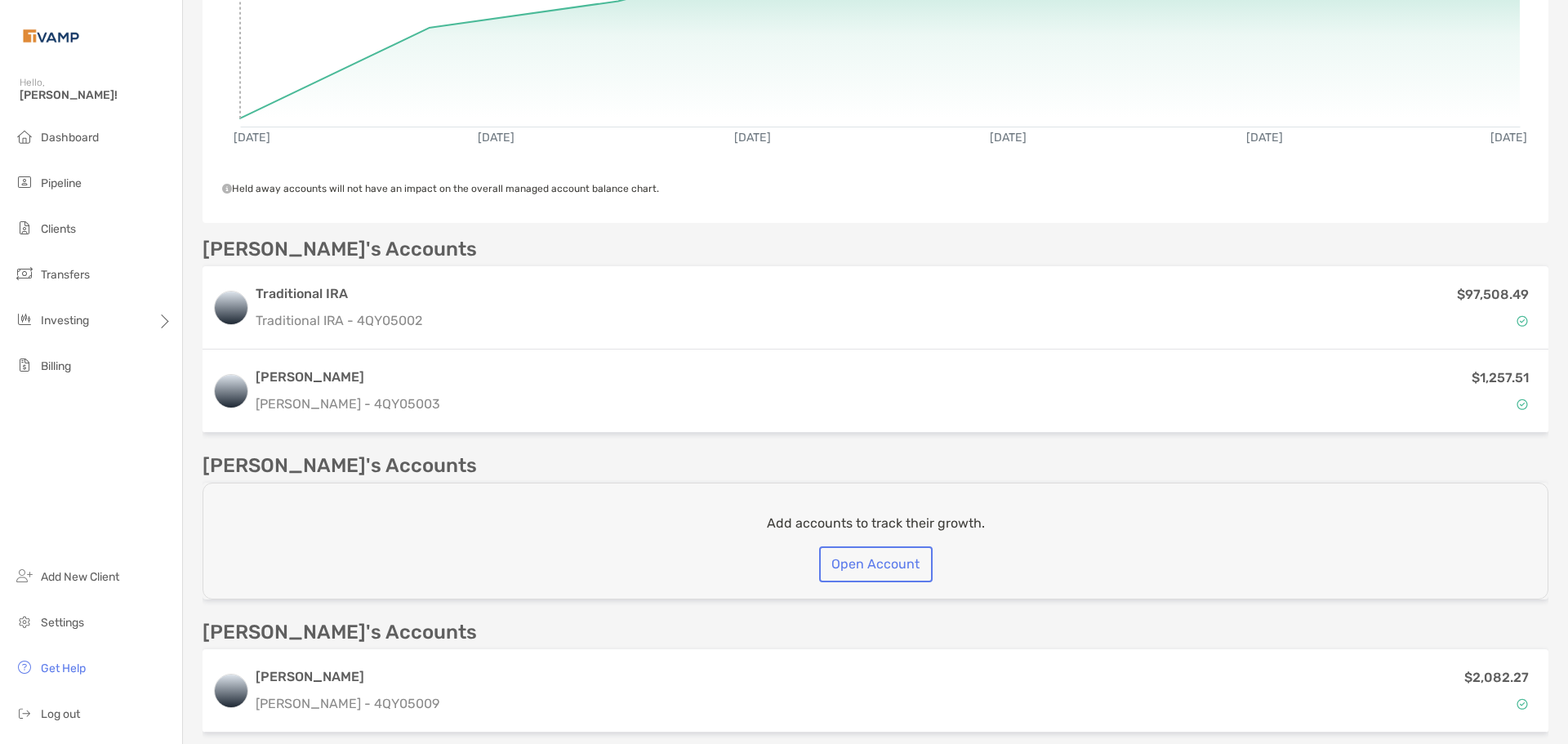
scroll to position [409, 0]
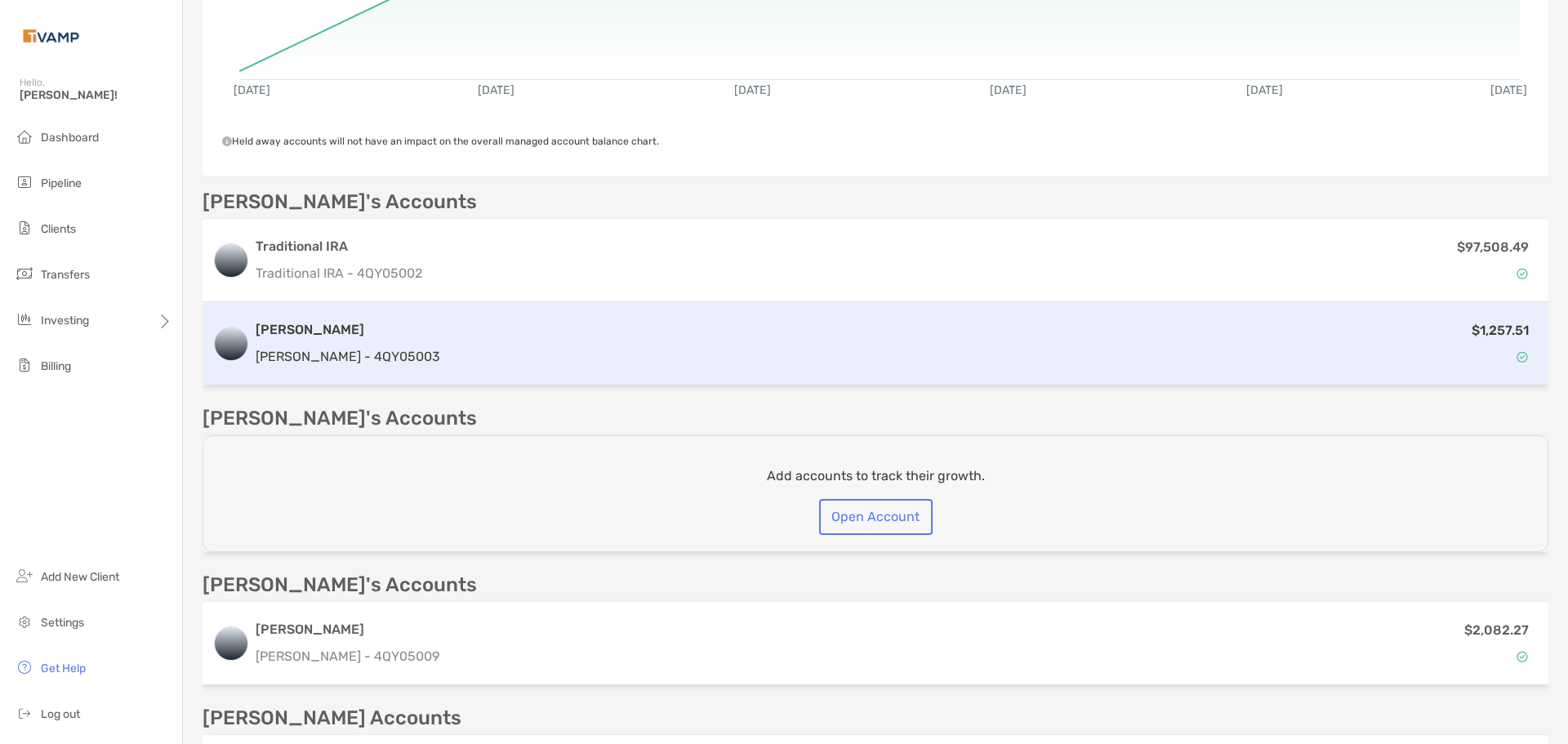
click at [514, 347] on div "$1,257.51" at bounding box center [993, 343] width 1092 height 47
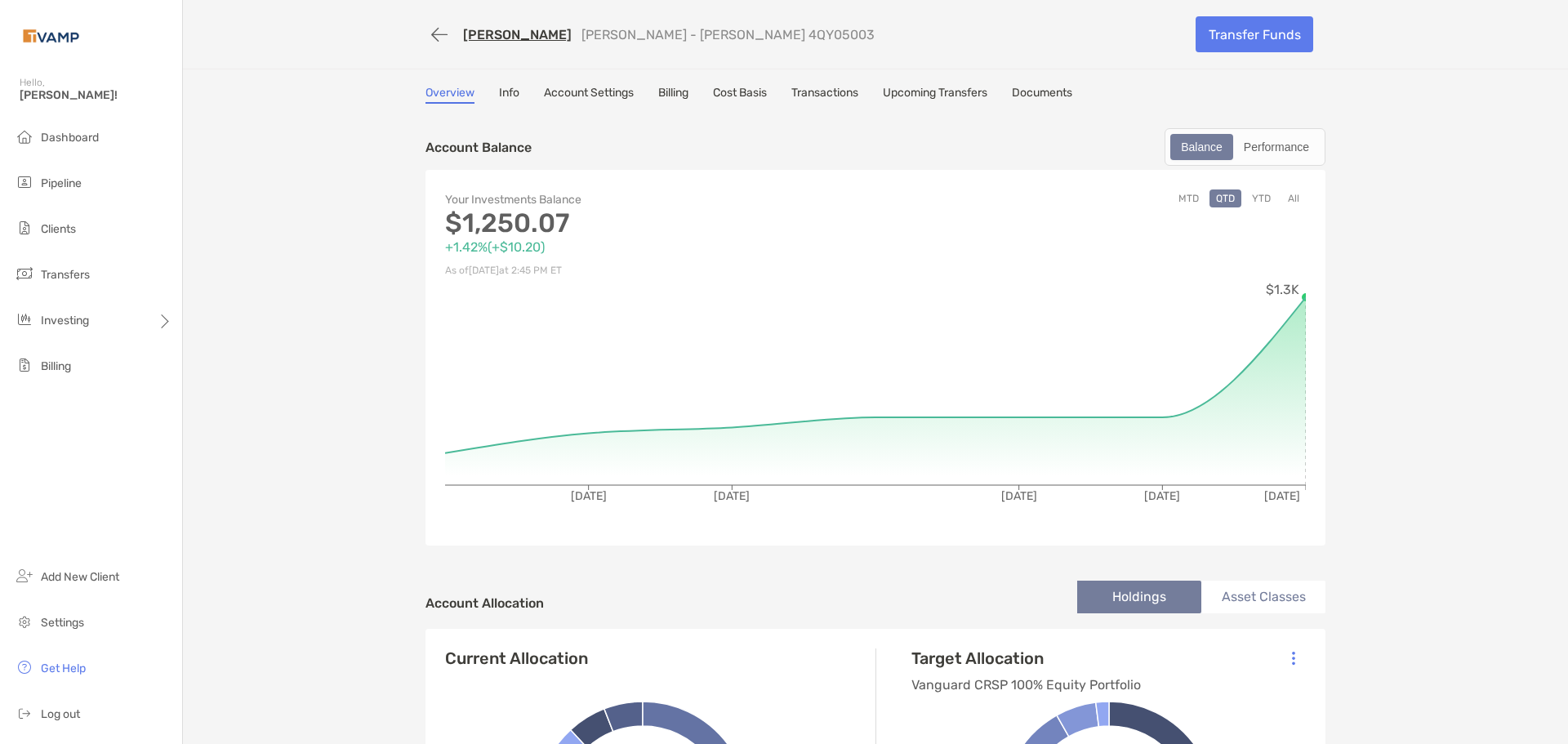
click at [679, 92] on link "Billing" at bounding box center [673, 94] width 30 height 18
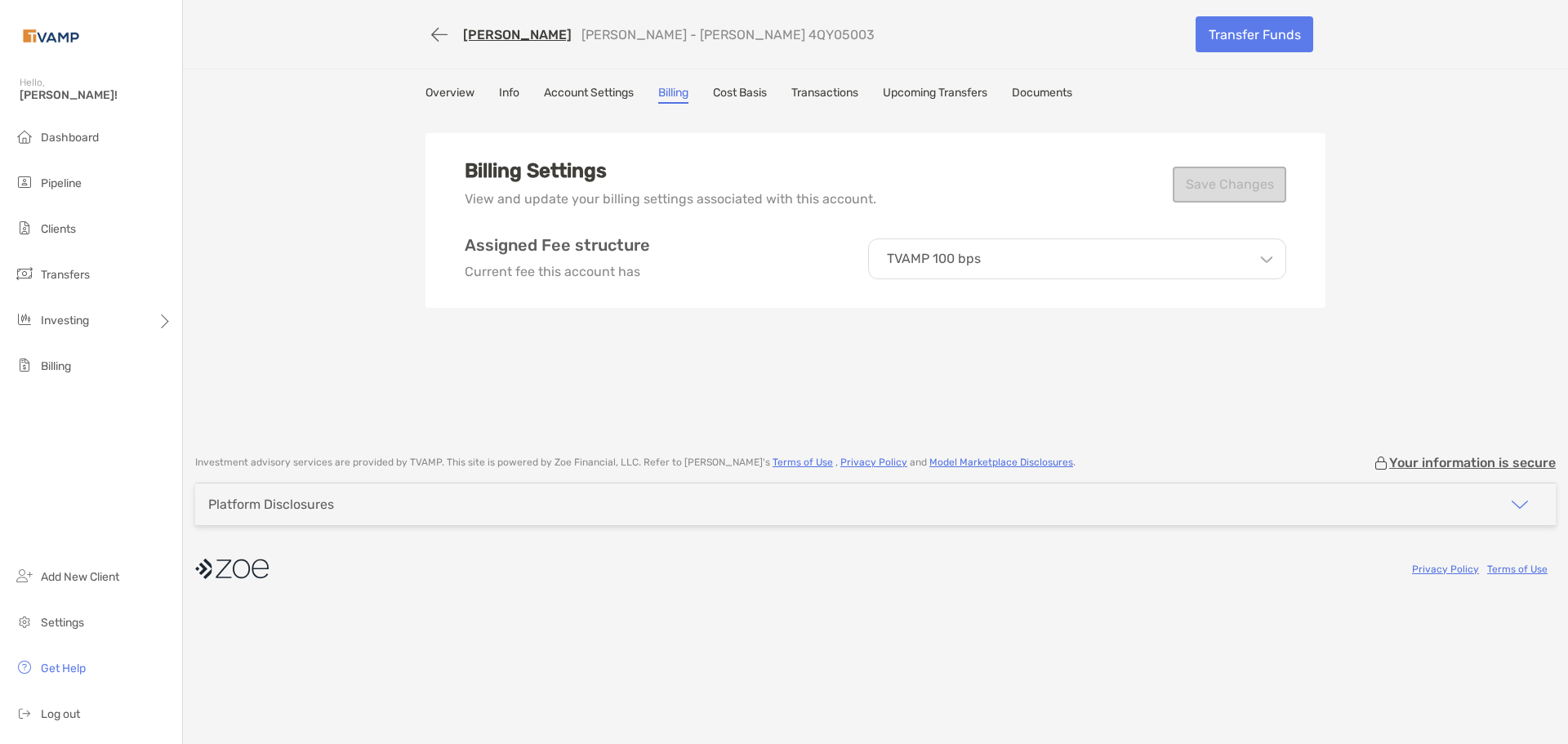
click at [498, 35] on link "[PERSON_NAME]" at bounding box center [517, 35] width 109 height 15
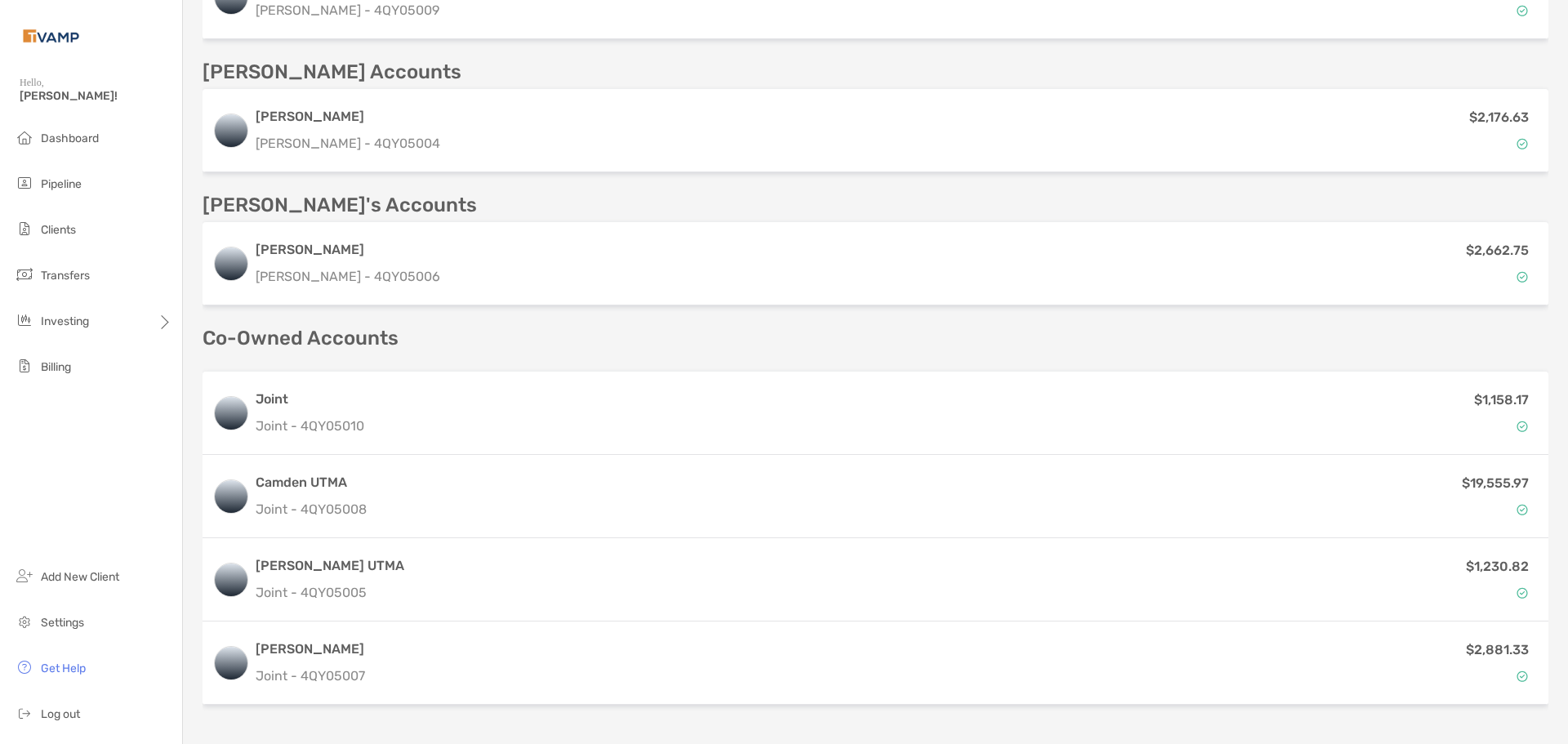
scroll to position [1159, 0]
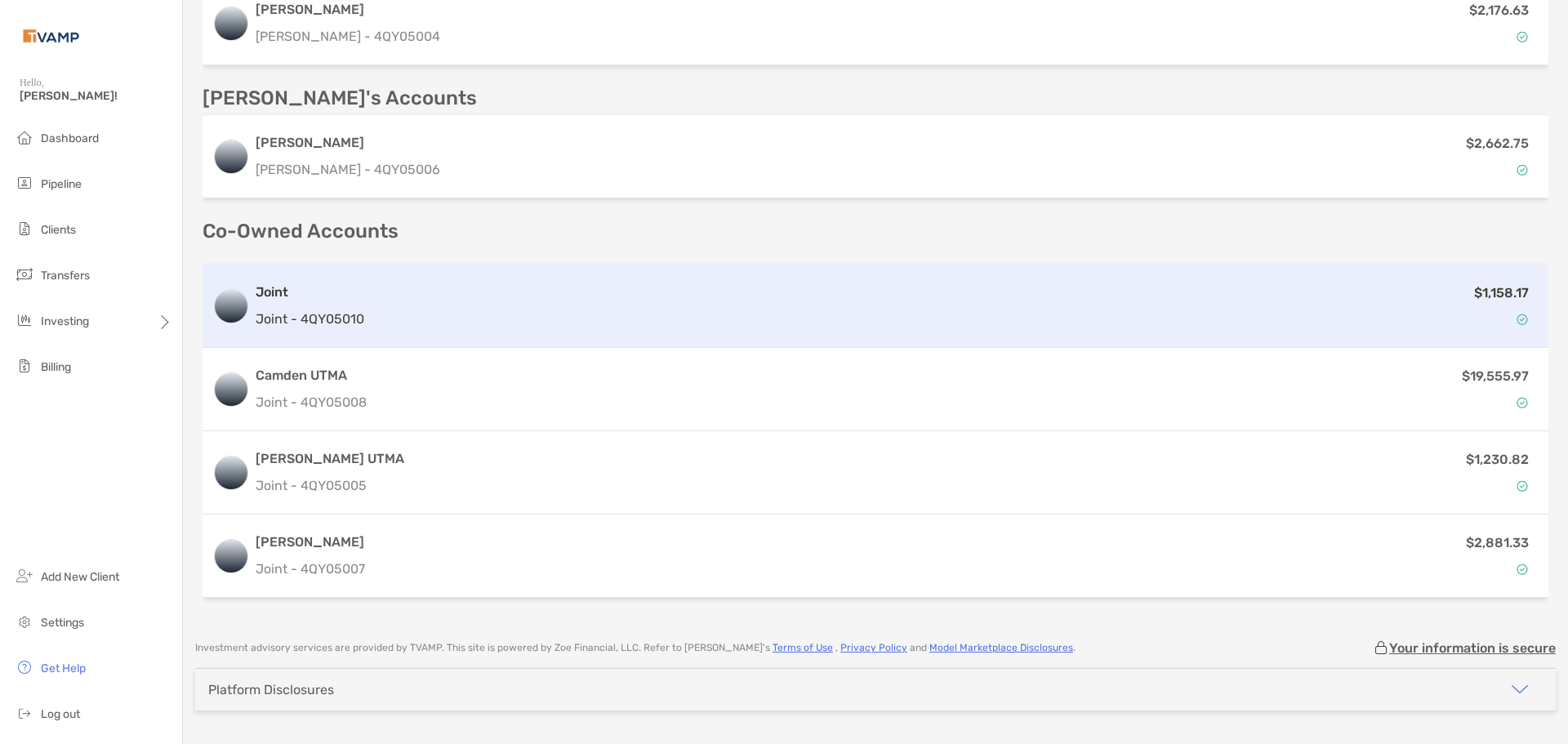
click at [349, 292] on h3 "Joint" at bounding box center [310, 292] width 109 height 19
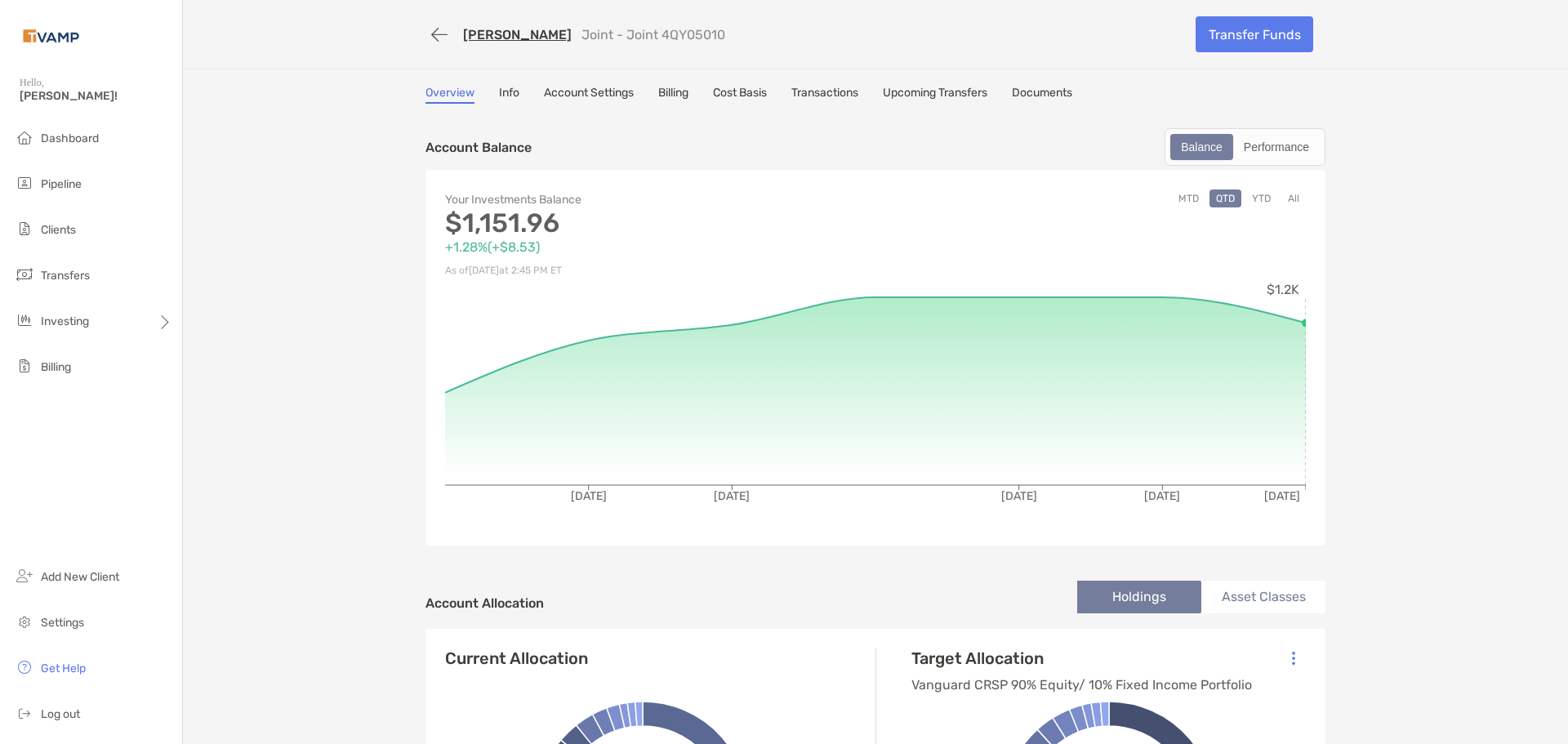
click at [663, 89] on link "Billing" at bounding box center [673, 94] width 30 height 18
click at [670, 91] on link "Billing" at bounding box center [673, 94] width 30 height 18
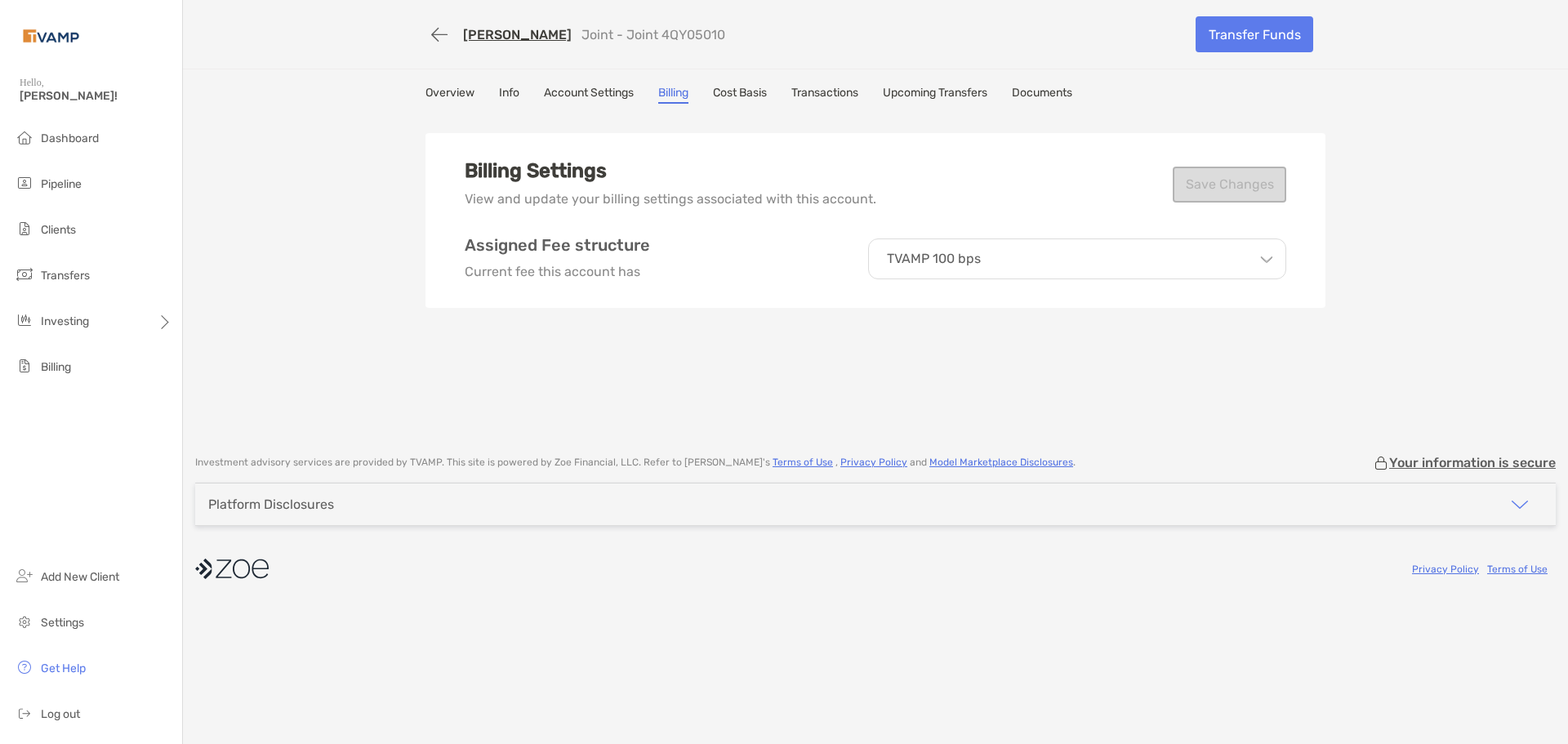
click at [518, 38] on link "[PERSON_NAME]" at bounding box center [517, 35] width 109 height 15
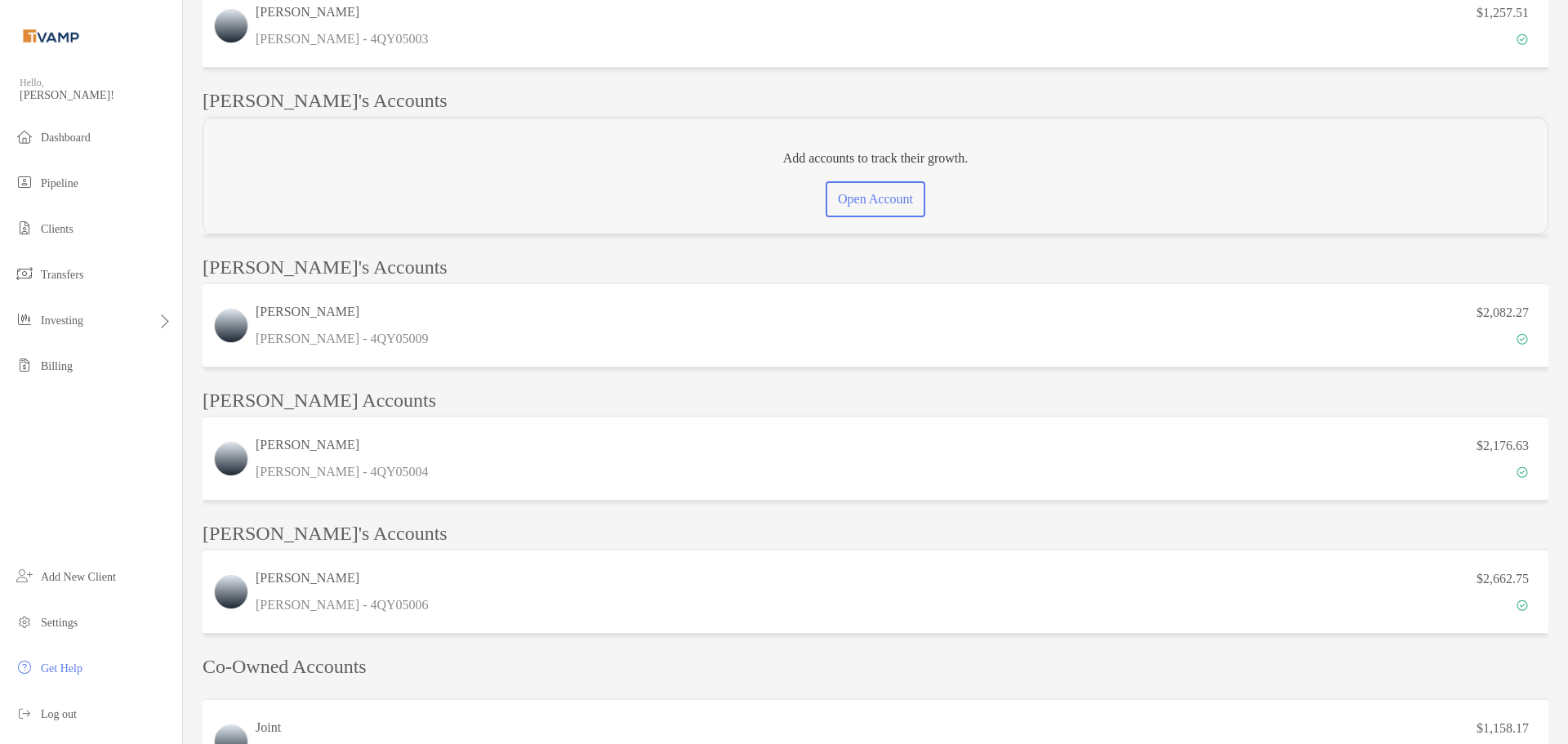
scroll to position [734, 0]
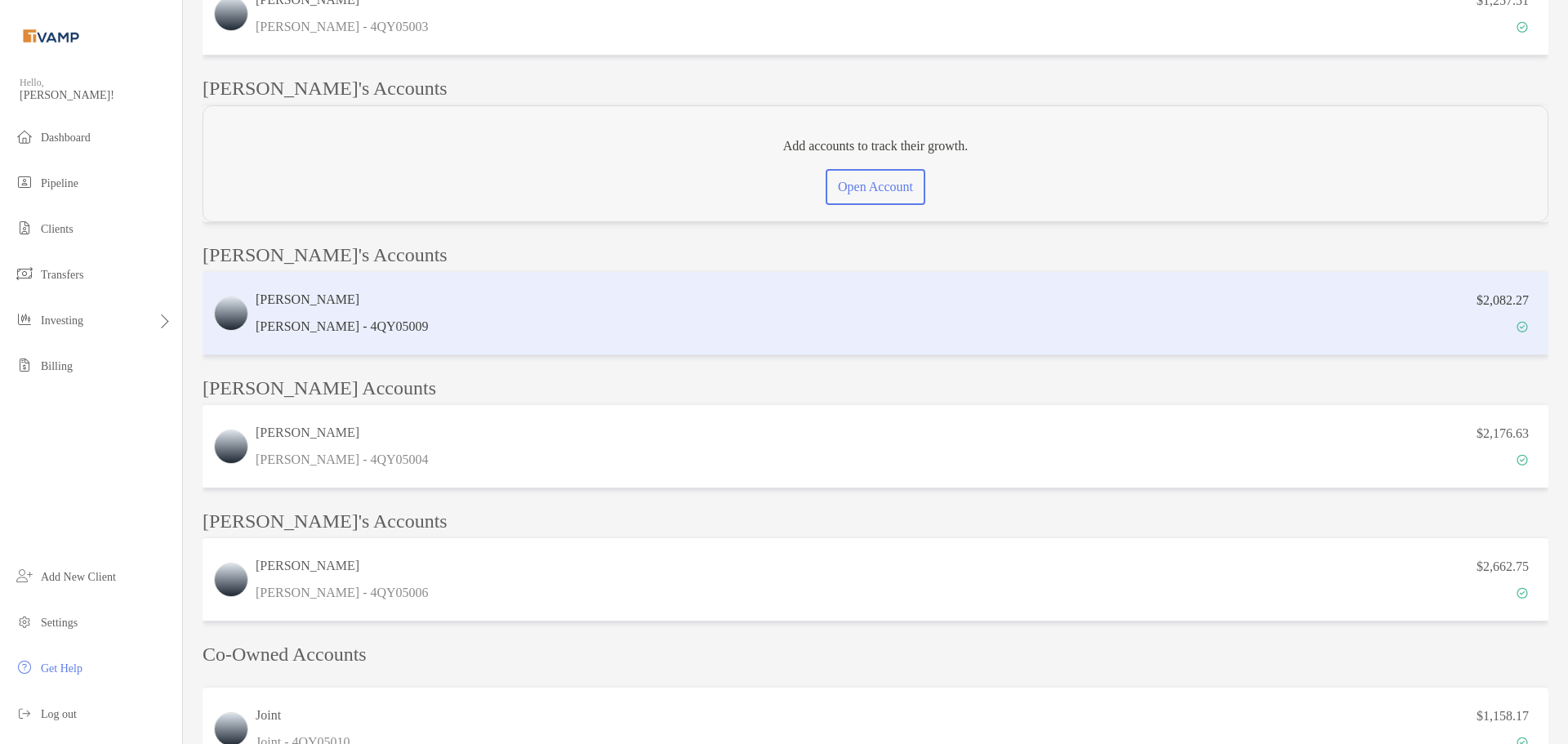
click at [367, 330] on p "[PERSON_NAME] - 4QY05009" at bounding box center [342, 326] width 173 height 20
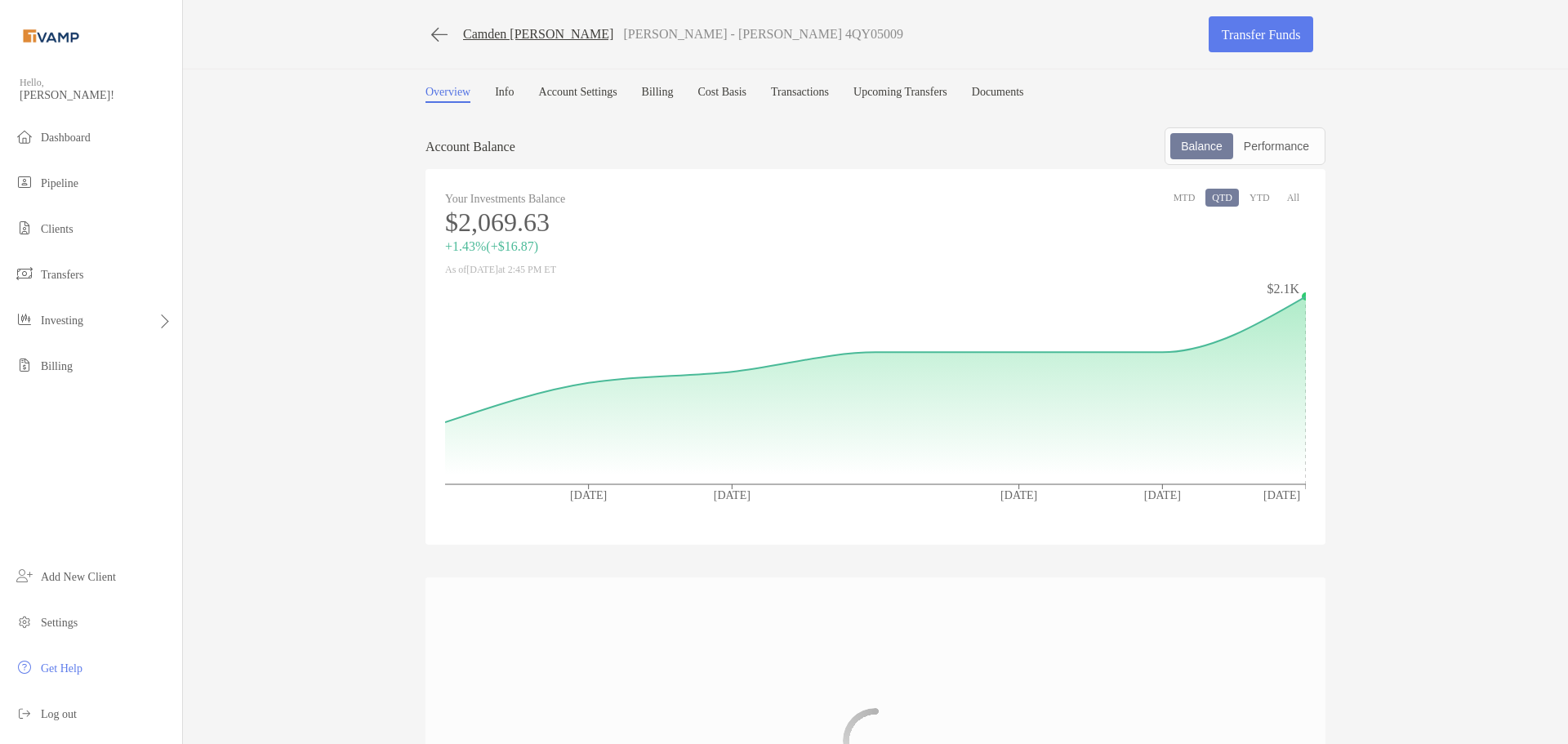
click at [672, 95] on link "Billing" at bounding box center [658, 94] width 32 height 17
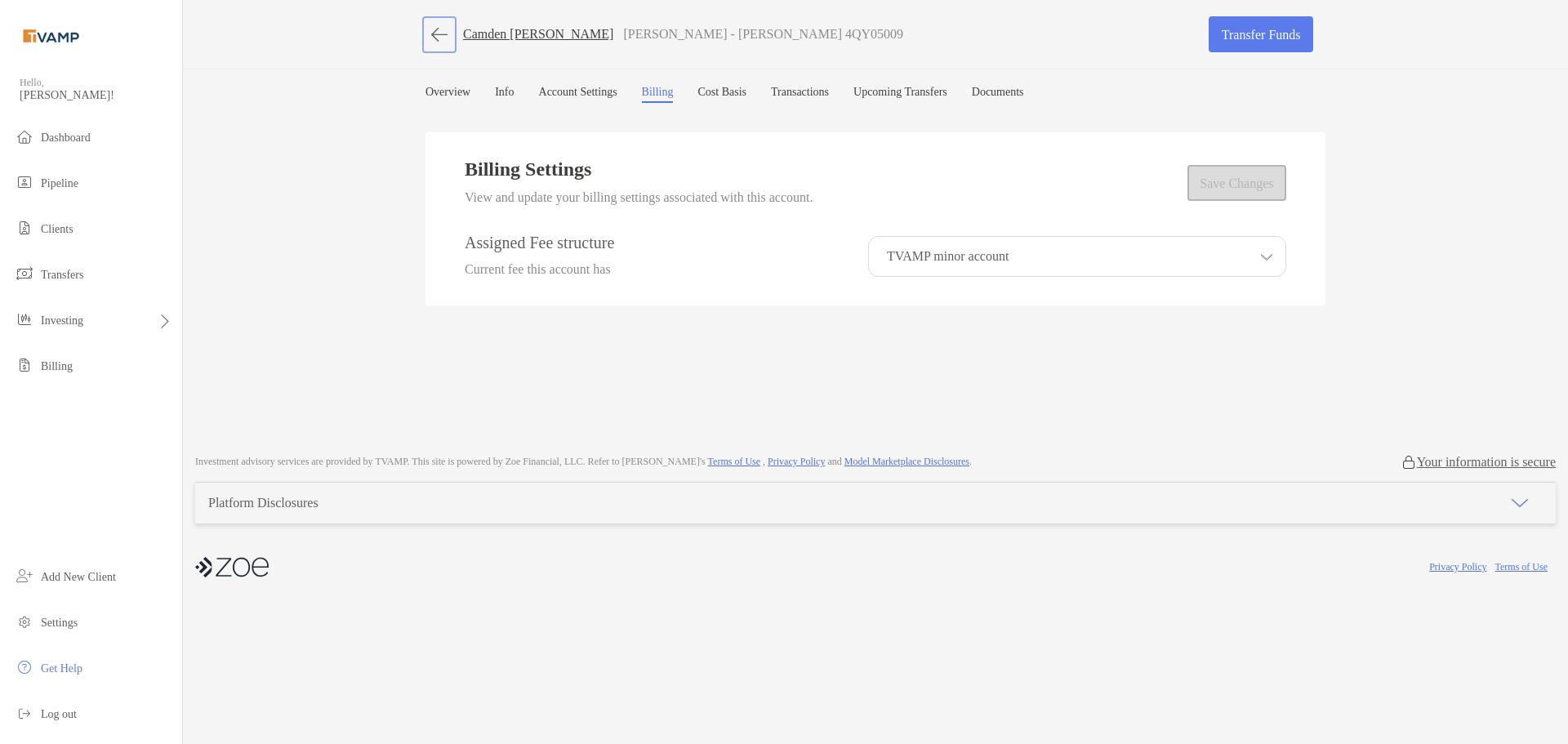
click at [441, 37] on button "button" at bounding box center [438, 34] width 28 height 30
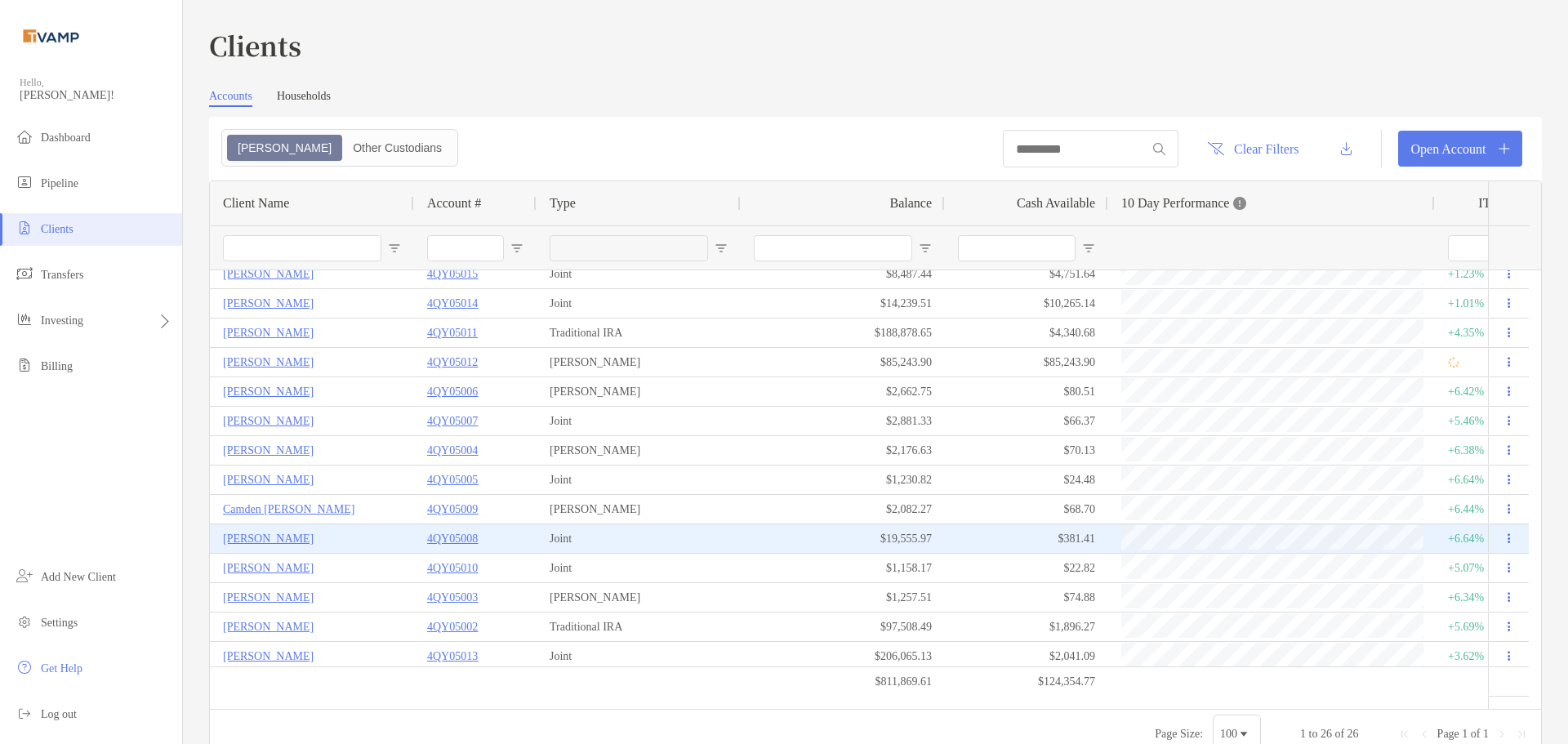
scroll to position [327, 0]
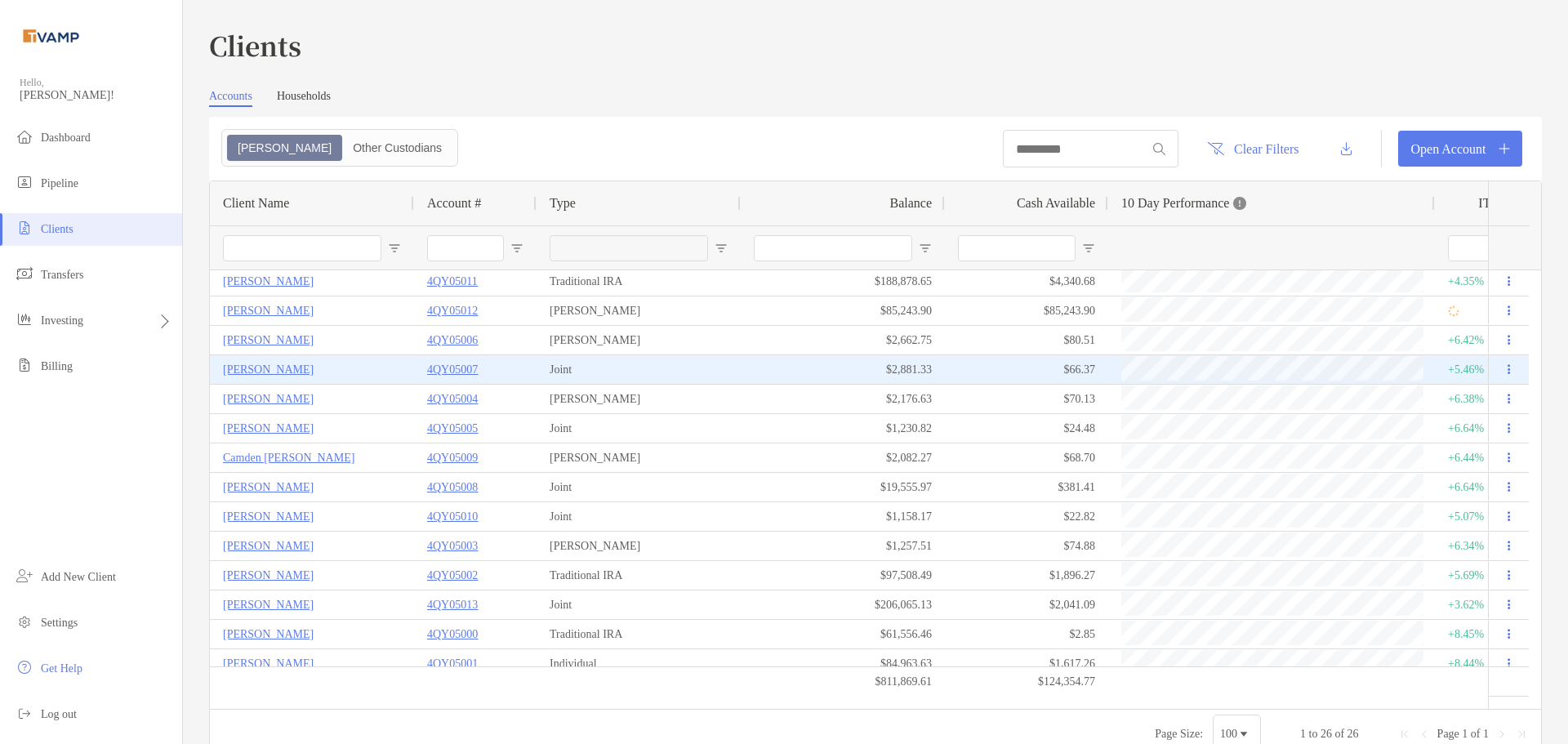
click at [457, 371] on p "4QY05007" at bounding box center [452, 369] width 51 height 20
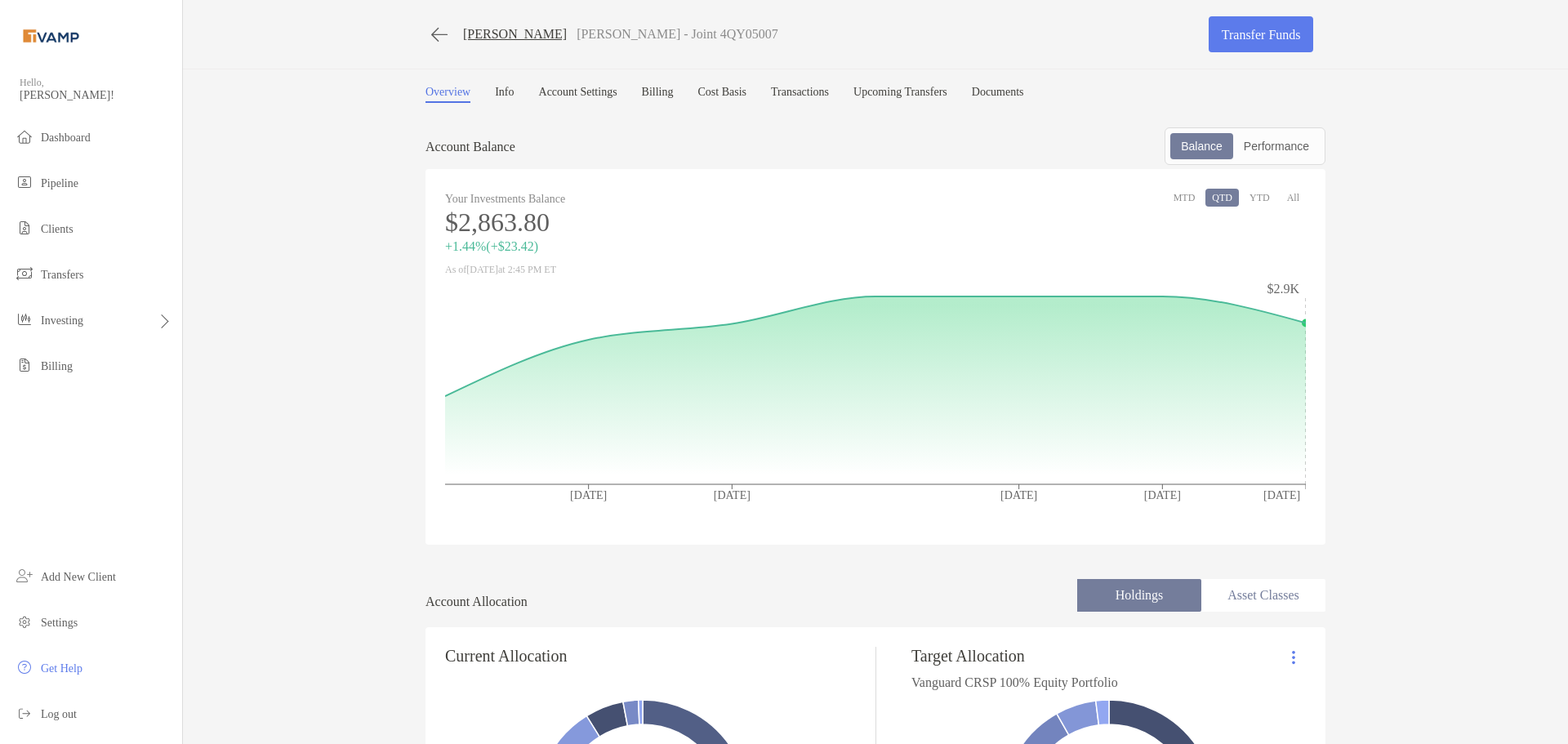
click at [674, 87] on link "Billing" at bounding box center [658, 94] width 32 height 17
